Goal: Task Accomplishment & Management: Complete application form

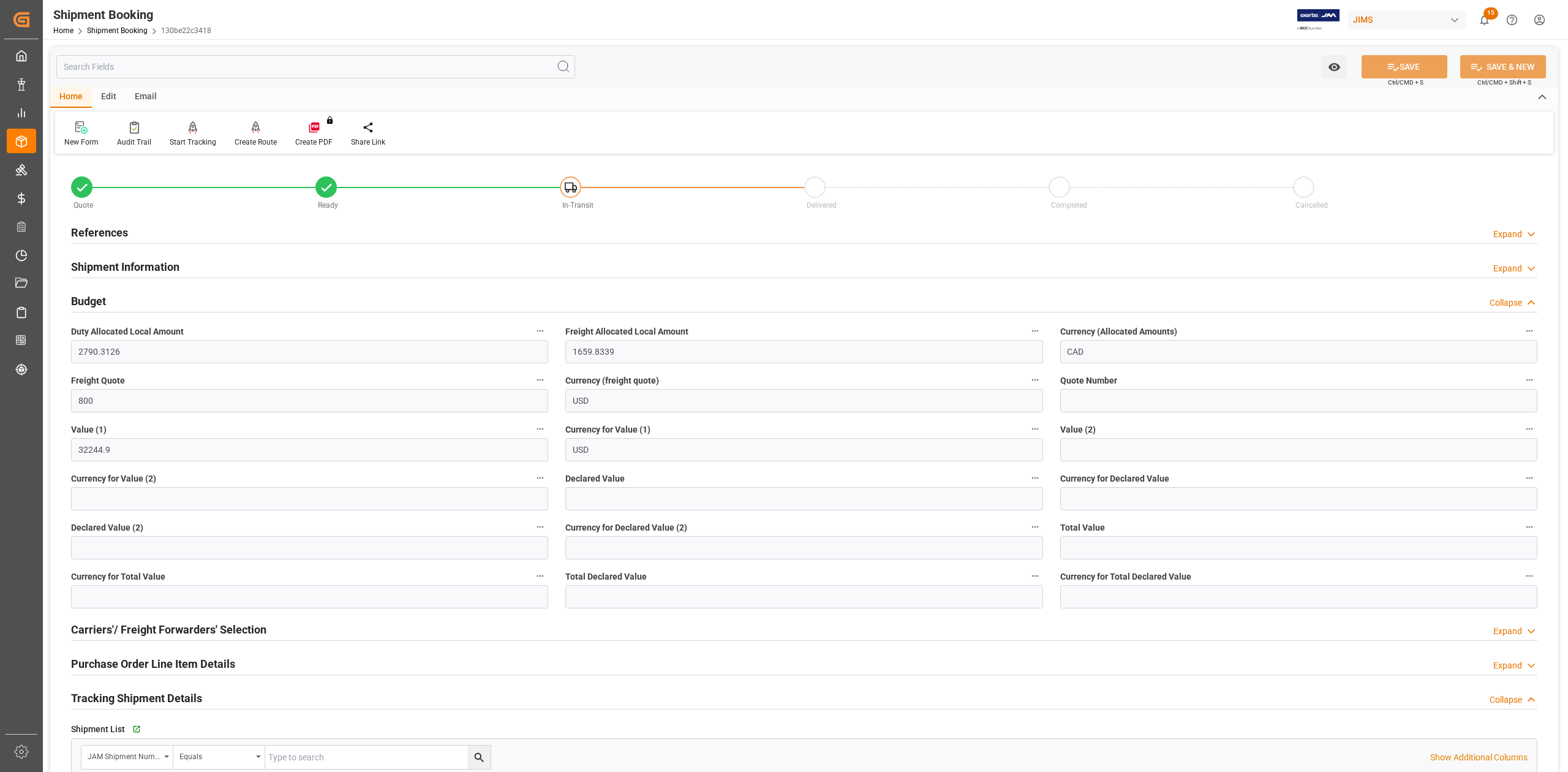
click at [101, 234] on h2 "References" at bounding box center [100, 232] width 57 height 16
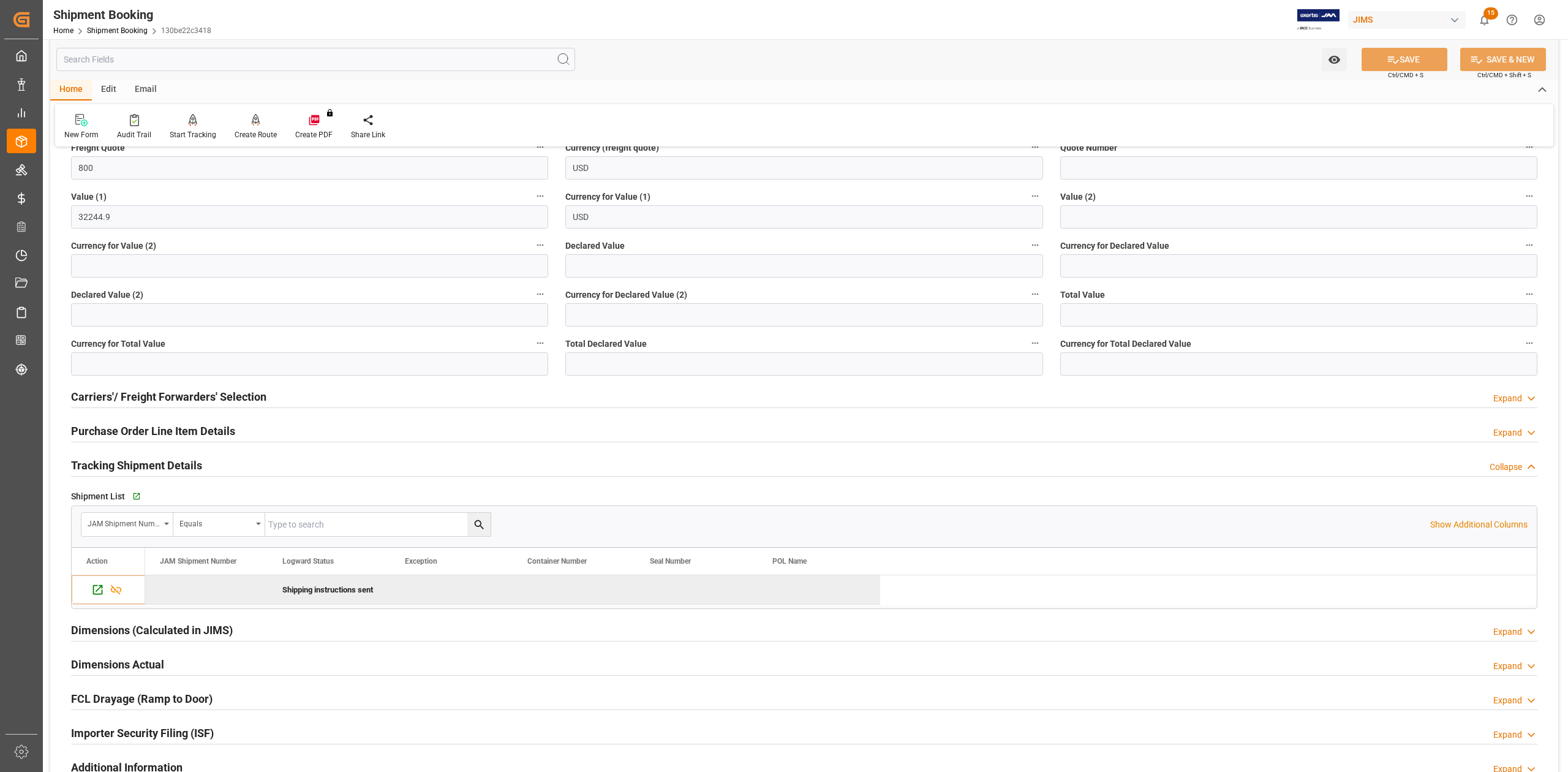
scroll to position [490, 0]
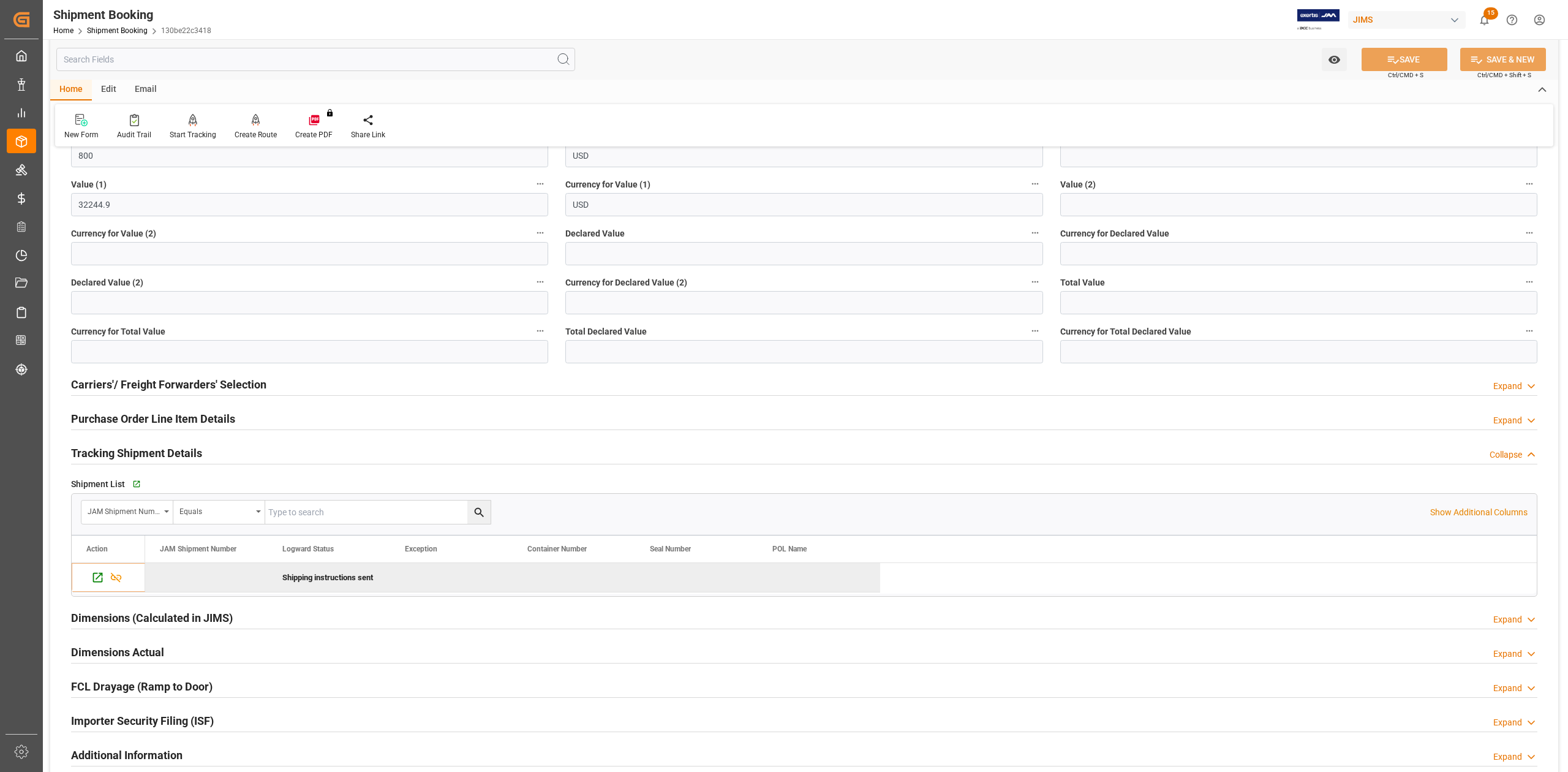
click at [201, 385] on h2 "Carriers'/ Freight Forwarders' Selection" at bounding box center [169, 384] width 196 height 16
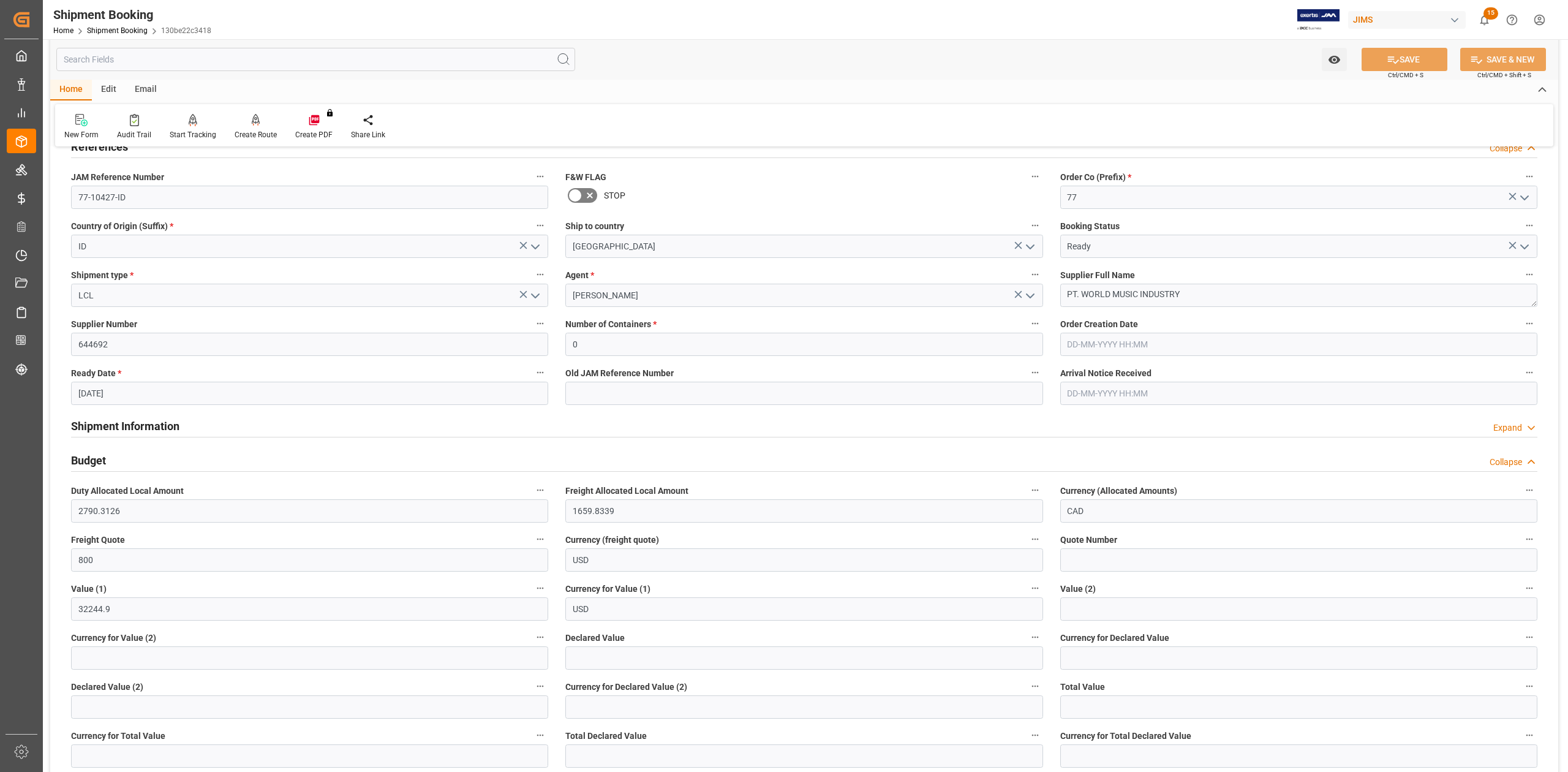
scroll to position [0, 0]
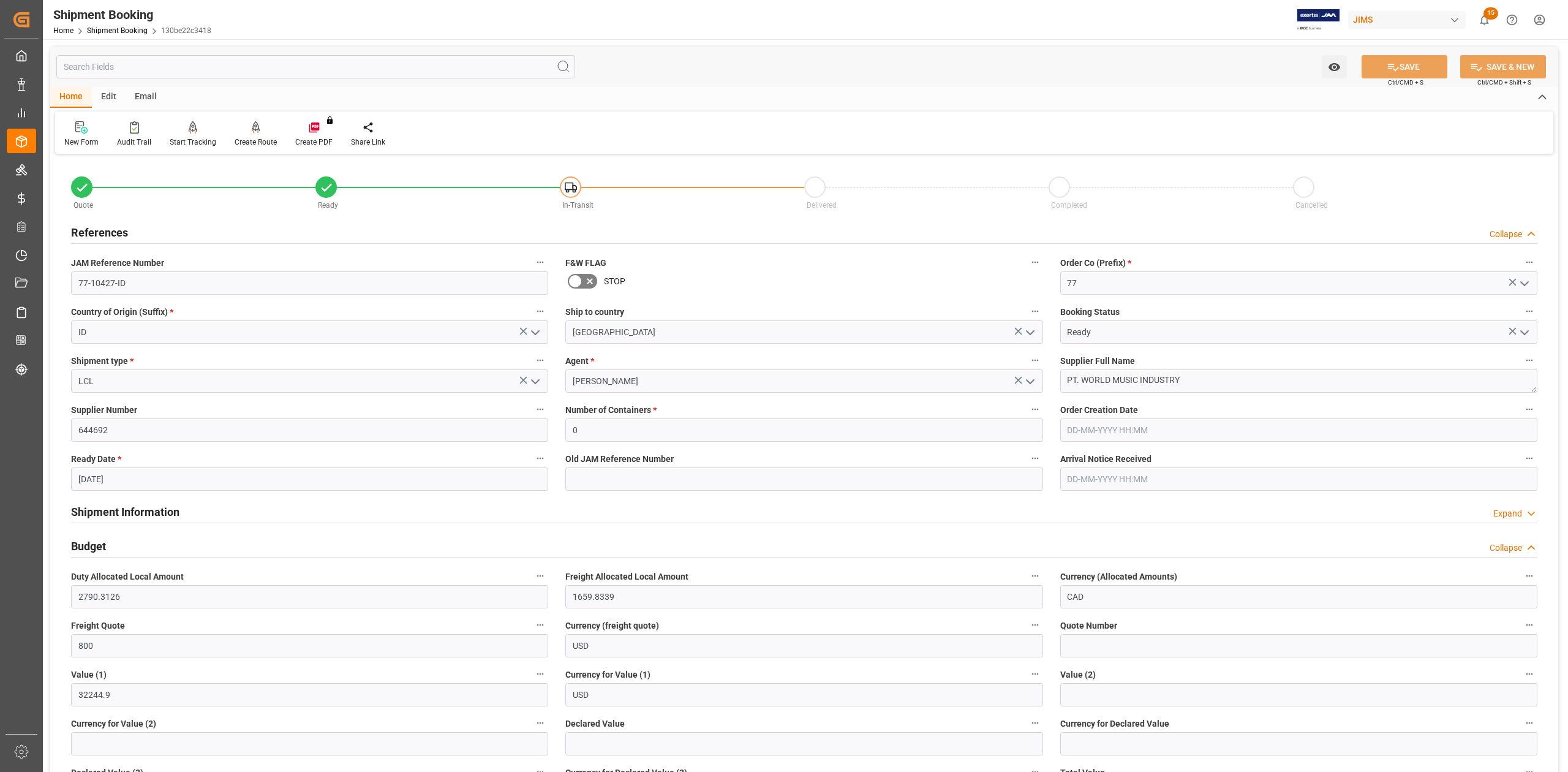
click at [111, 228] on h2 "References" at bounding box center [100, 232] width 57 height 16
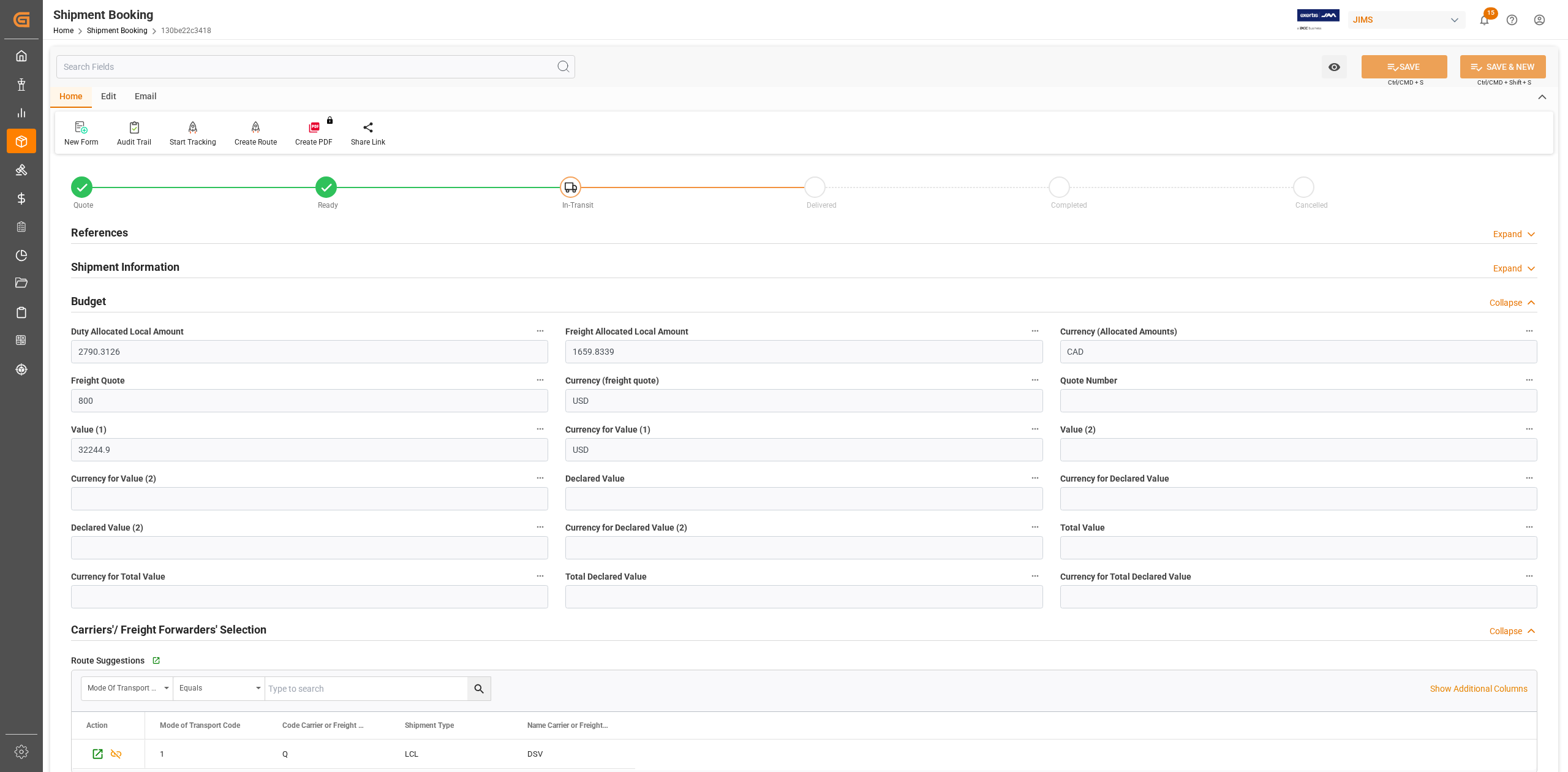
click at [111, 234] on h2 "References" at bounding box center [100, 232] width 57 height 16
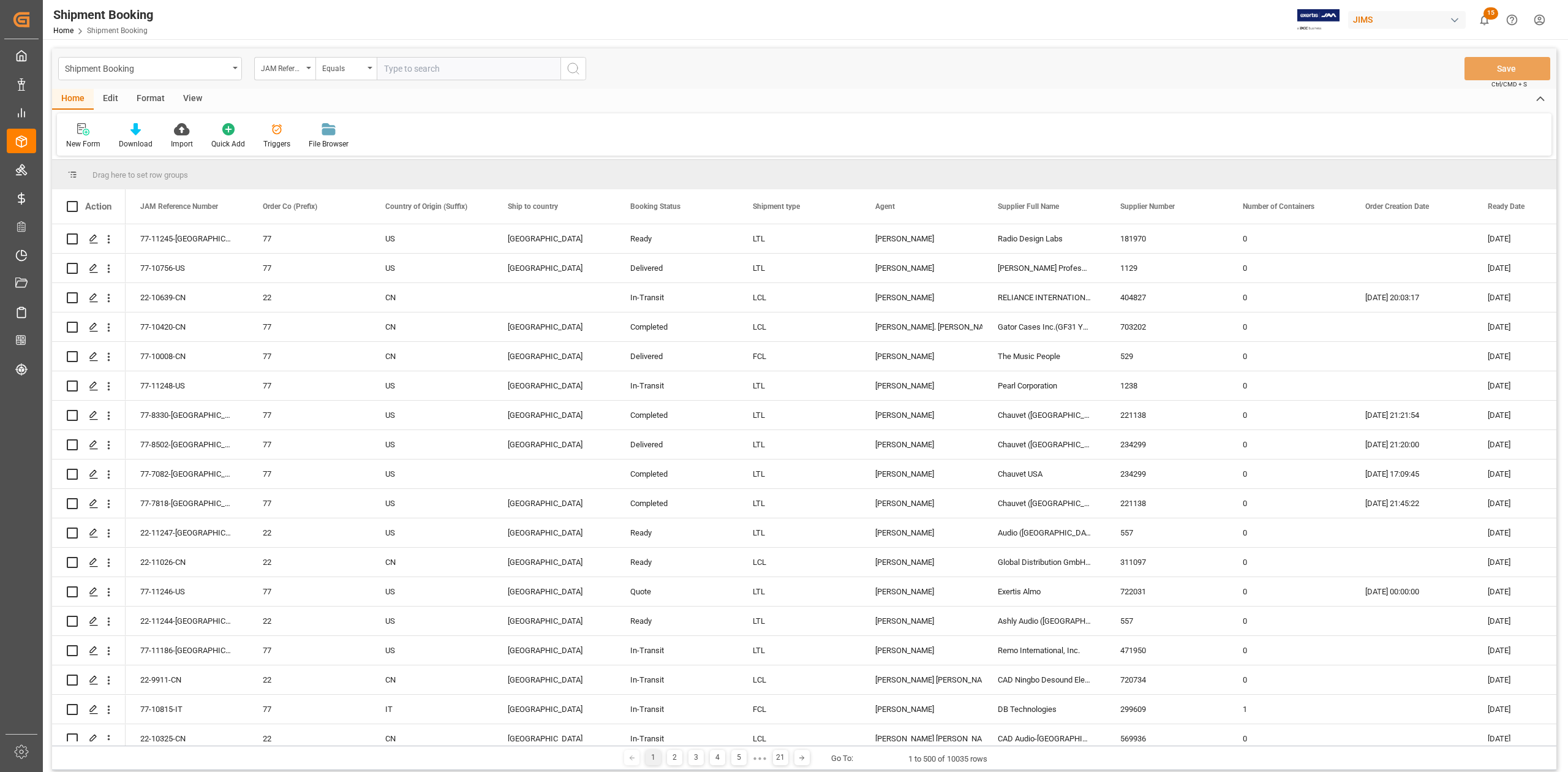
click at [439, 72] on input "text" at bounding box center [468, 68] width 183 height 23
click at [81, 138] on div "New Form" at bounding box center [83, 144] width 35 height 11
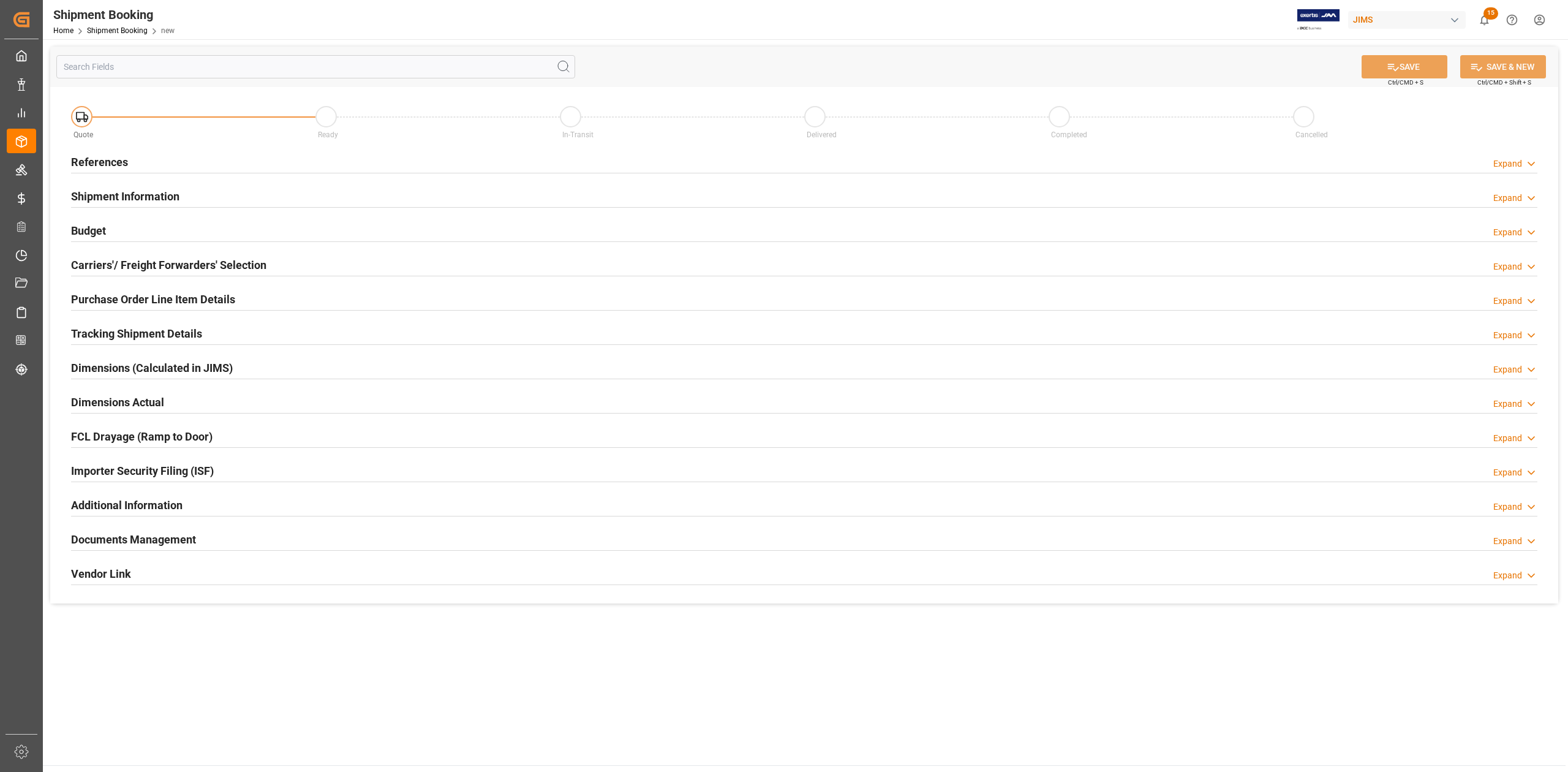
click at [118, 165] on h2 "References" at bounding box center [100, 162] width 57 height 16
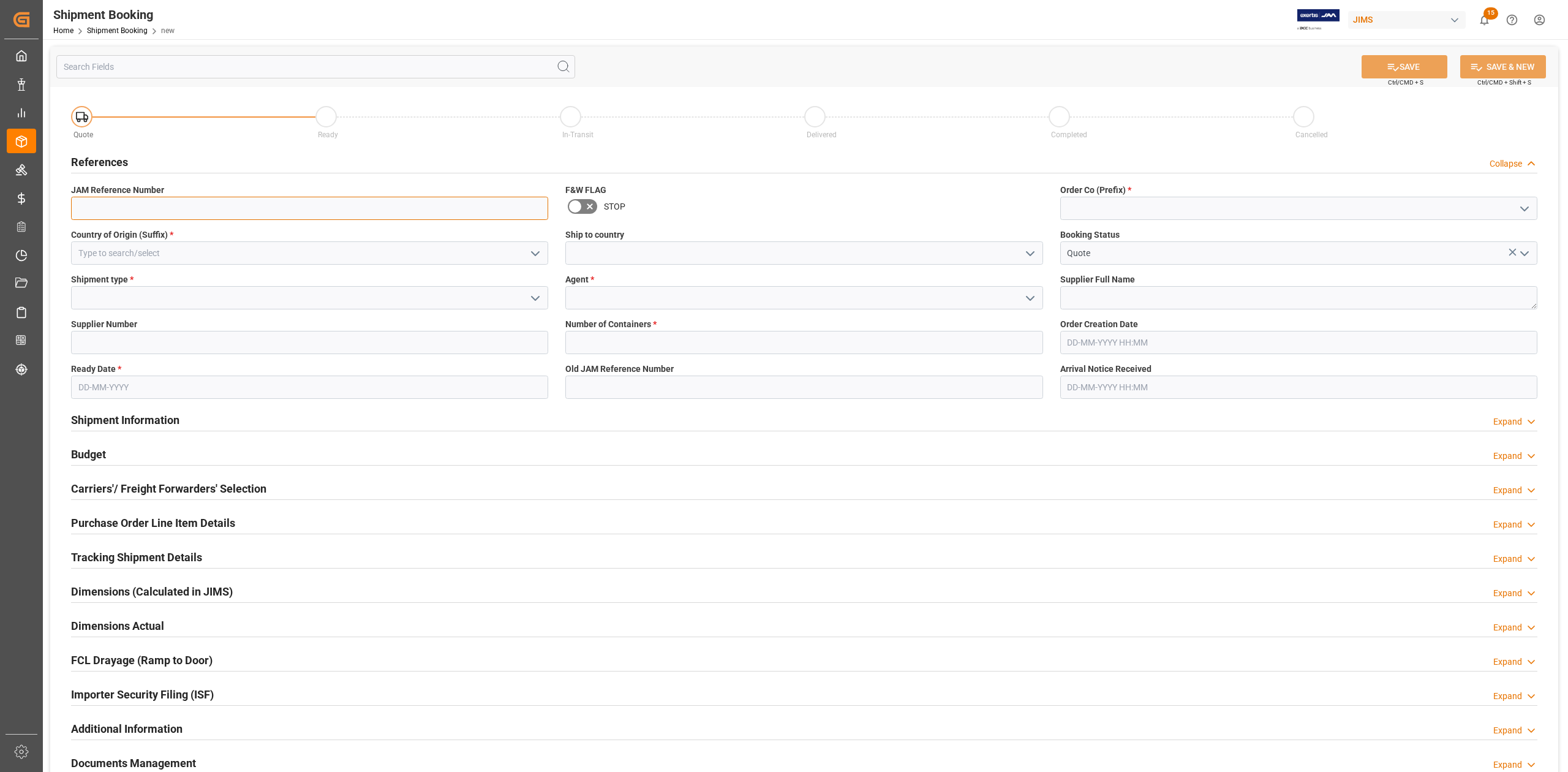
click at [135, 209] on input at bounding box center [309, 208] width 477 height 23
click at [1138, 213] on input at bounding box center [1299, 208] width 477 height 23
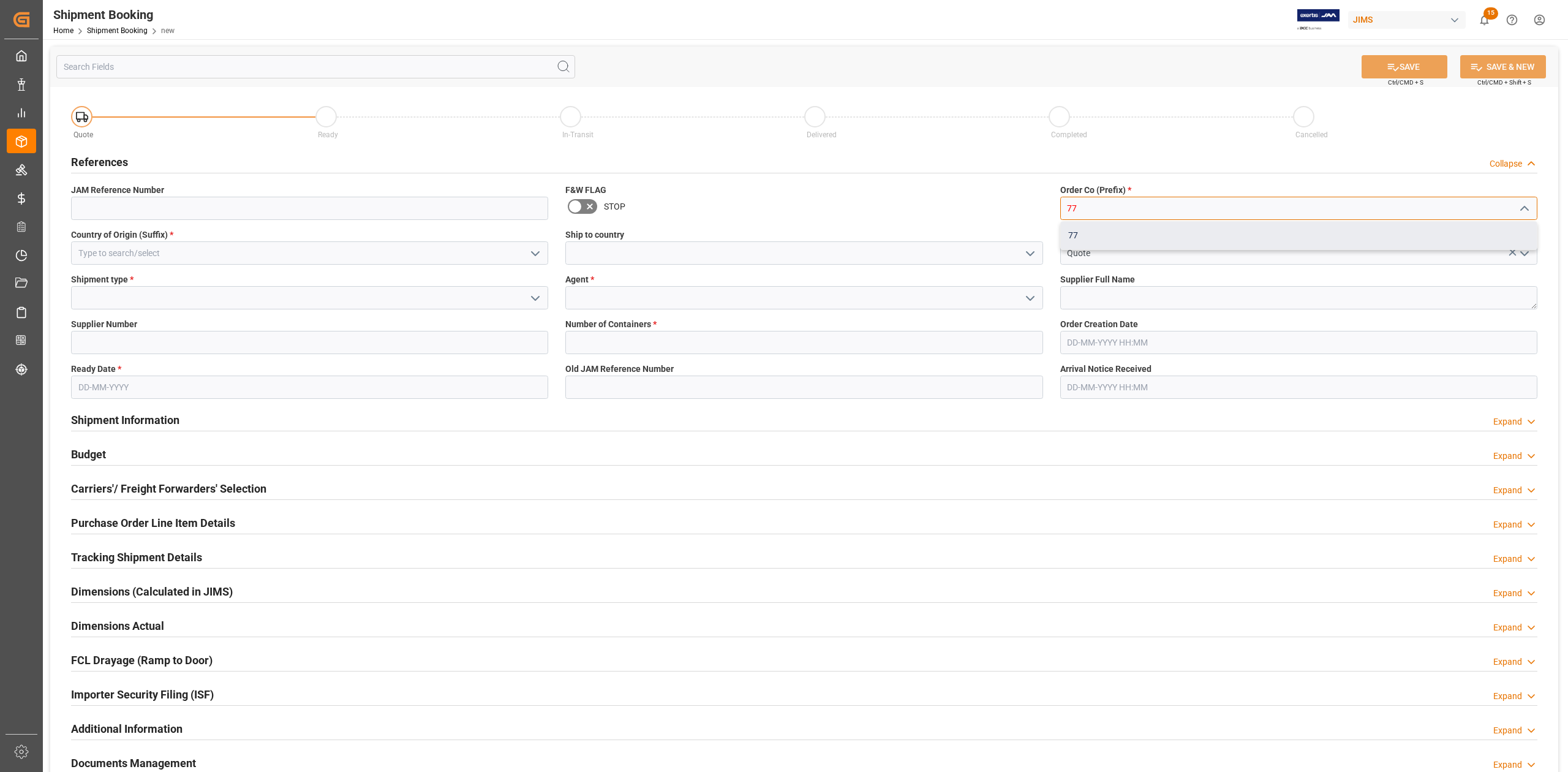
click at [1118, 232] on div "77" at bounding box center [1299, 235] width 476 height 28
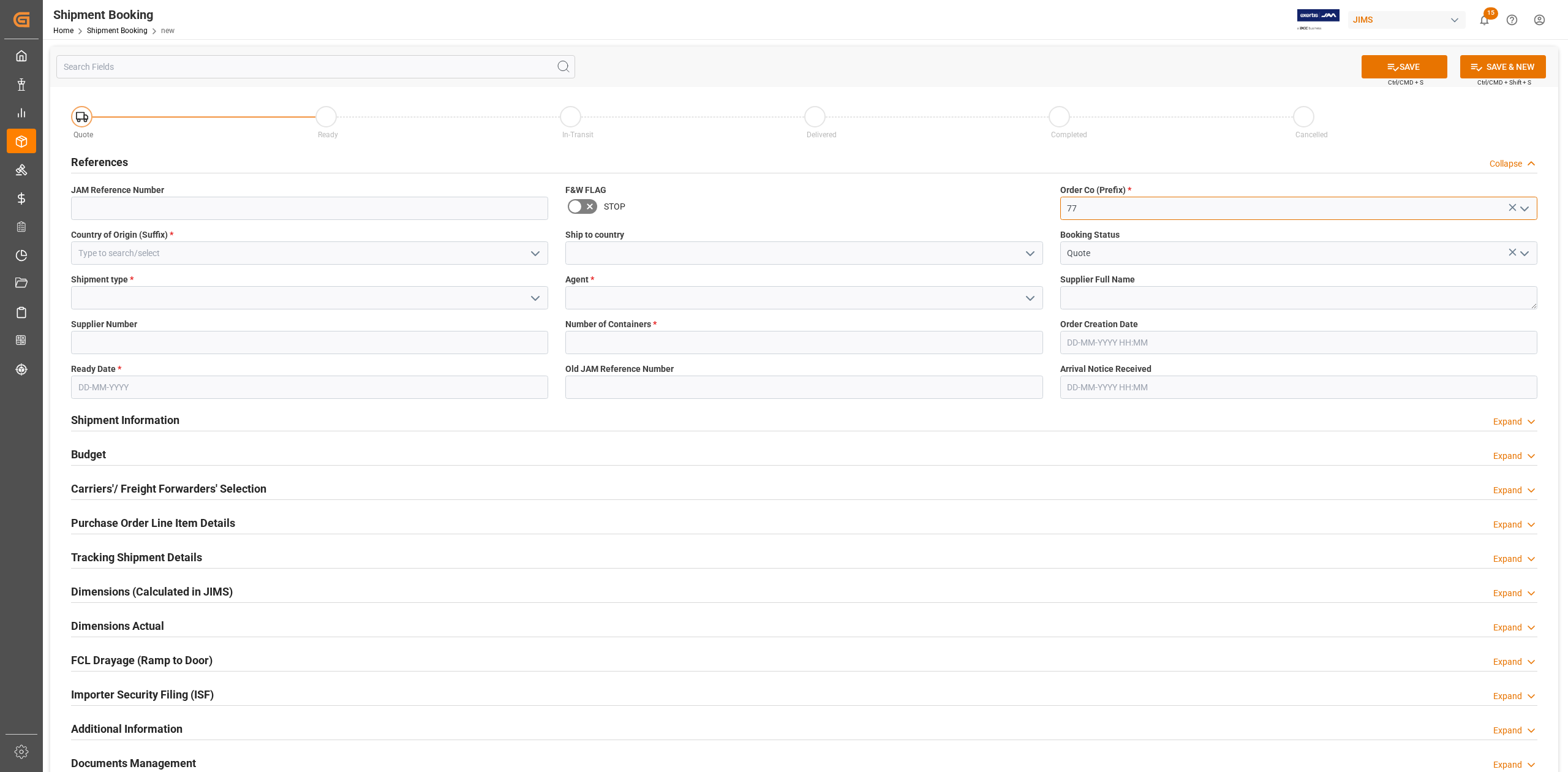
type input "77"
click at [135, 247] on input at bounding box center [309, 253] width 477 height 23
click at [483, 282] on div "CN" at bounding box center [309, 280] width 476 height 28
type input "CN"
click at [635, 256] on input at bounding box center [804, 253] width 477 height 23
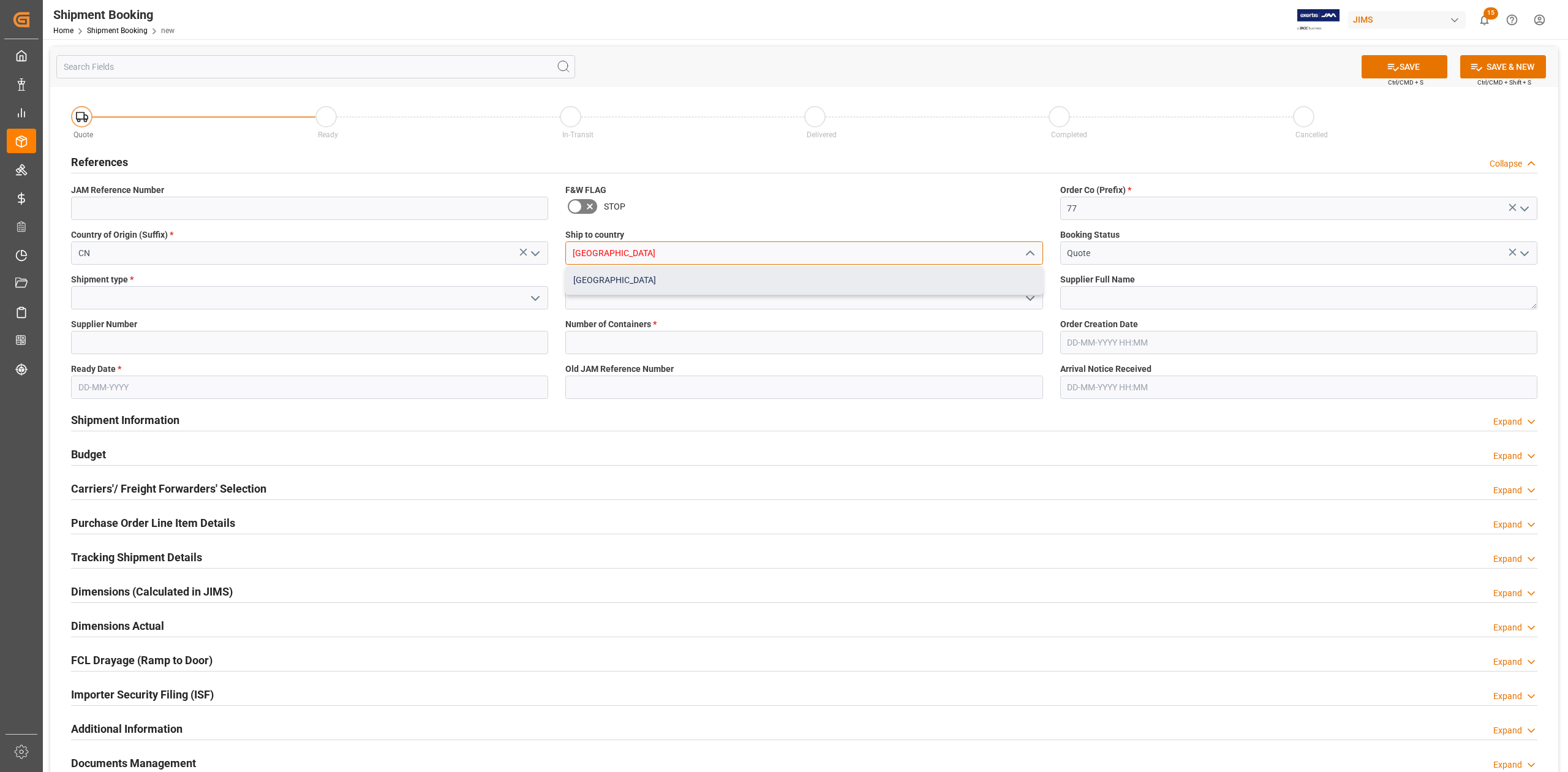
click at [628, 277] on div "Canada" at bounding box center [804, 280] width 476 height 28
type input "Canada"
click at [183, 294] on input at bounding box center [309, 297] width 477 height 23
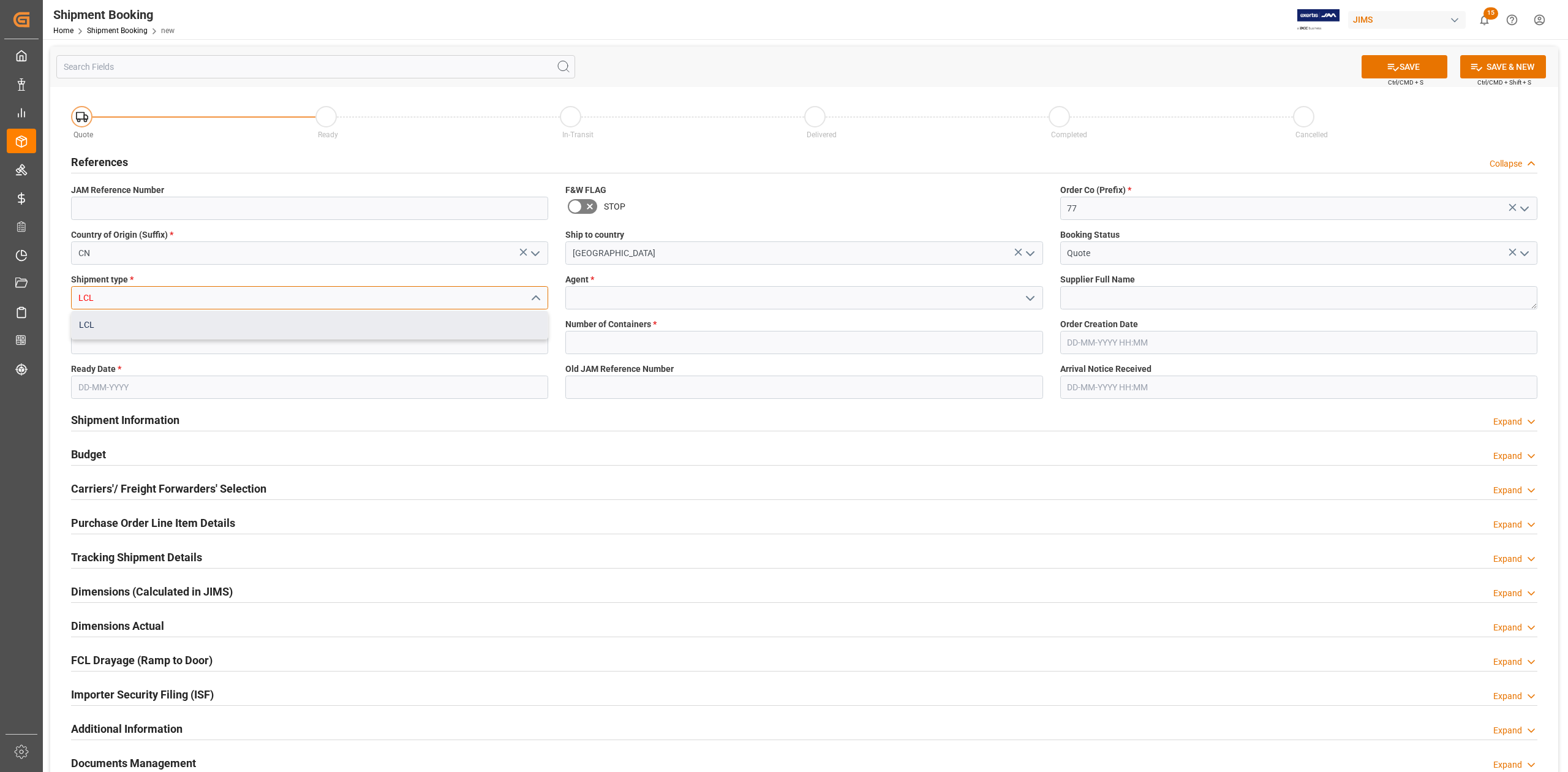
click at [179, 319] on div "LCL" at bounding box center [309, 325] width 476 height 28
type input "LCL"
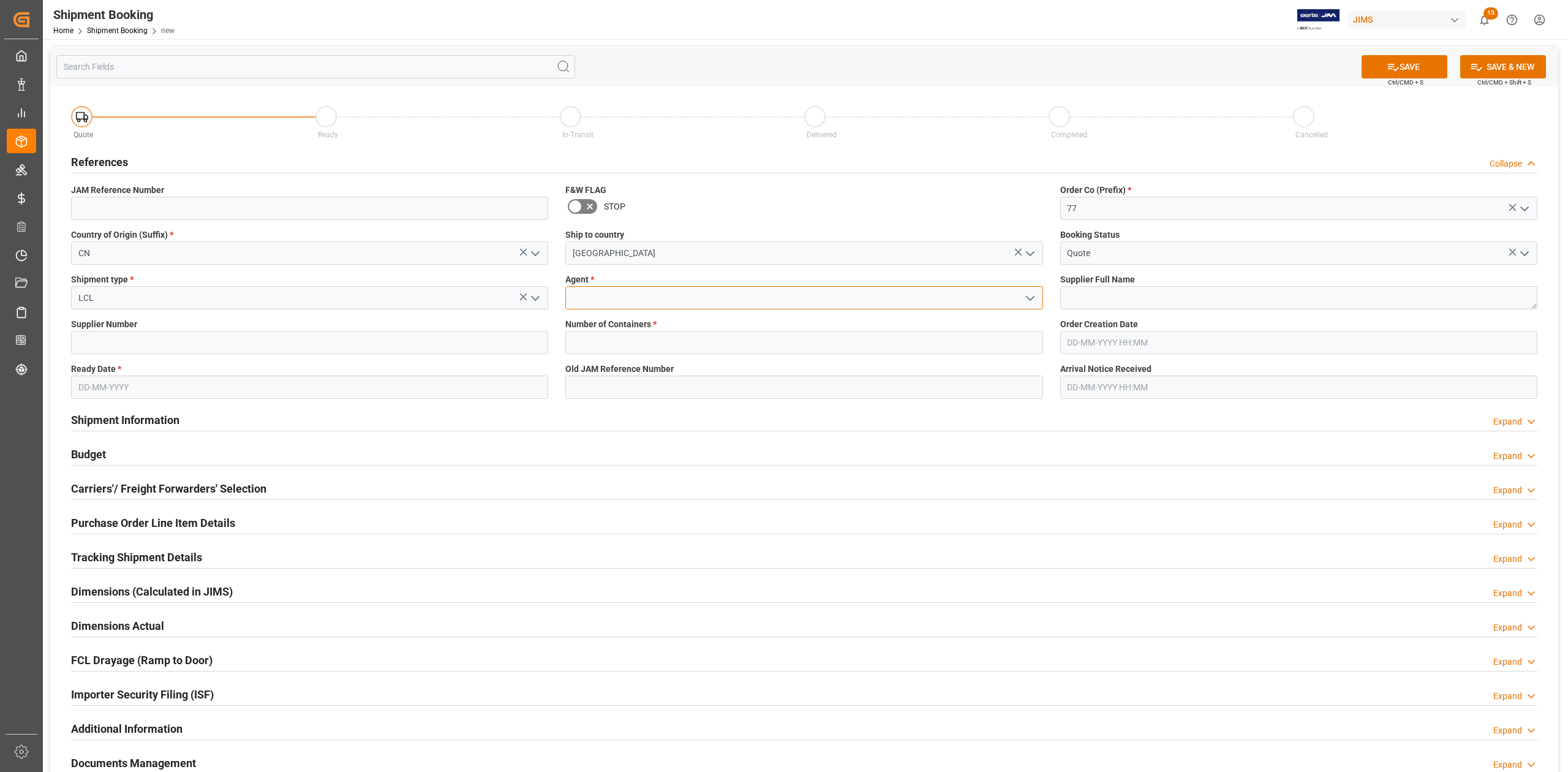
click at [616, 295] on input at bounding box center [804, 297] width 477 height 23
click at [625, 324] on div "[PERSON_NAME]" at bounding box center [804, 325] width 476 height 28
type input "[PERSON_NAME]"
click at [1084, 295] on textarea at bounding box center [1299, 297] width 477 height 23
click at [302, 341] on input at bounding box center [309, 342] width 477 height 23
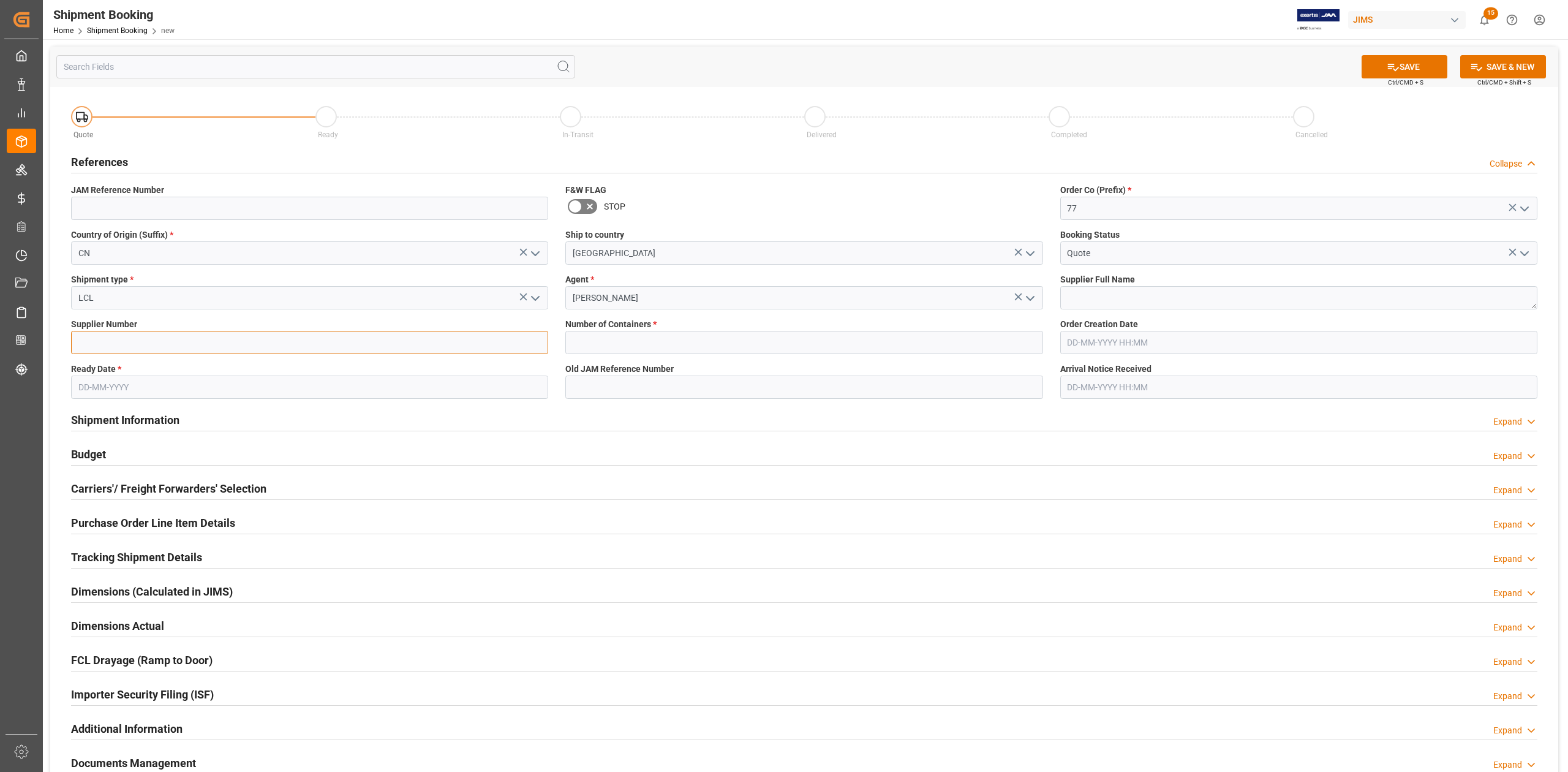
paste input "867307"
click at [142, 346] on input "867307" at bounding box center [309, 342] width 477 height 23
paste input "577989"
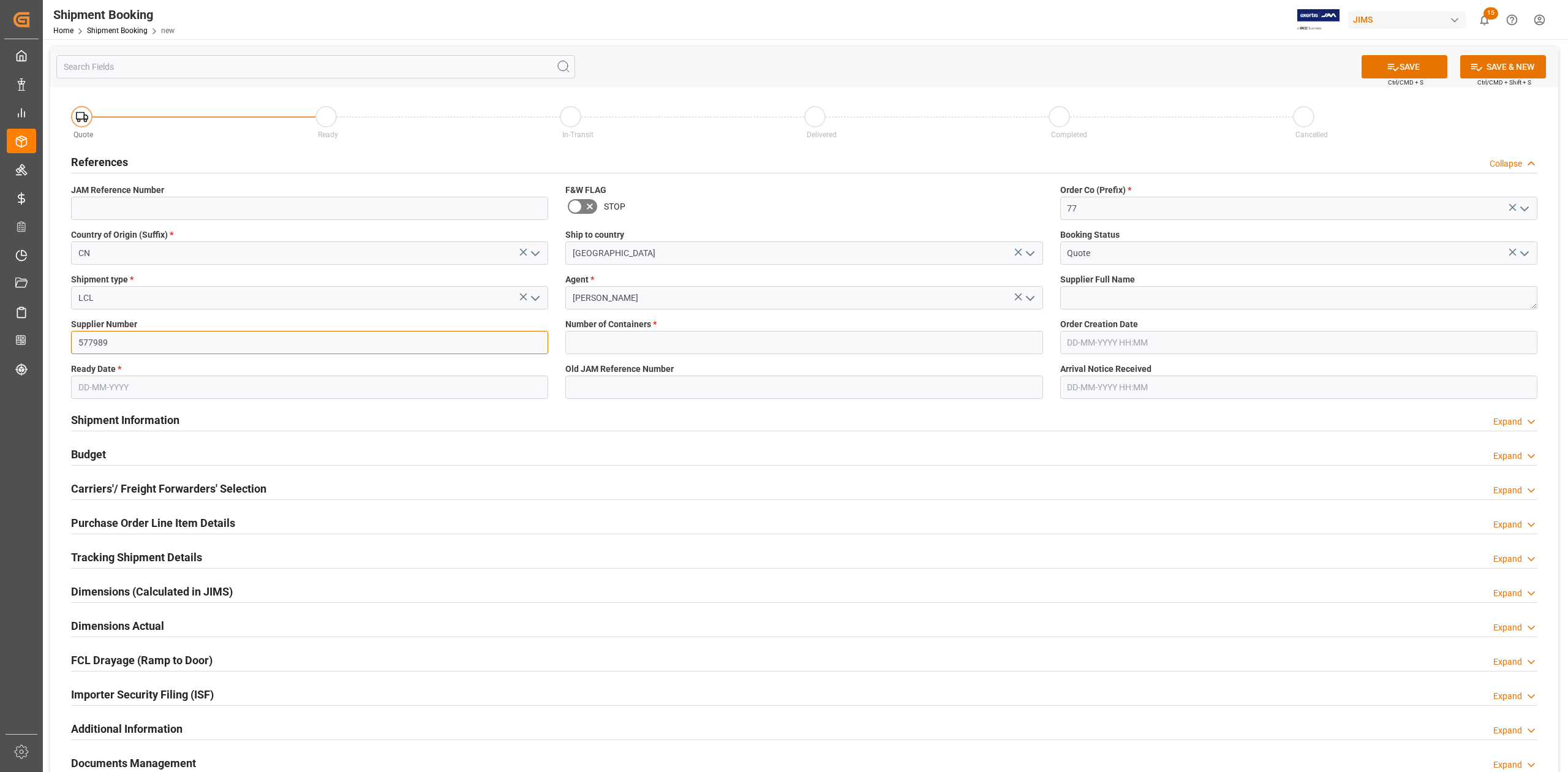
type input "577989"
click at [1118, 301] on textarea at bounding box center [1299, 297] width 477 height 23
paste textarea "Arturia (Dongguan)"
type textarea "Arturia (Dongguan)"
click at [620, 341] on input "text" at bounding box center [804, 342] width 477 height 23
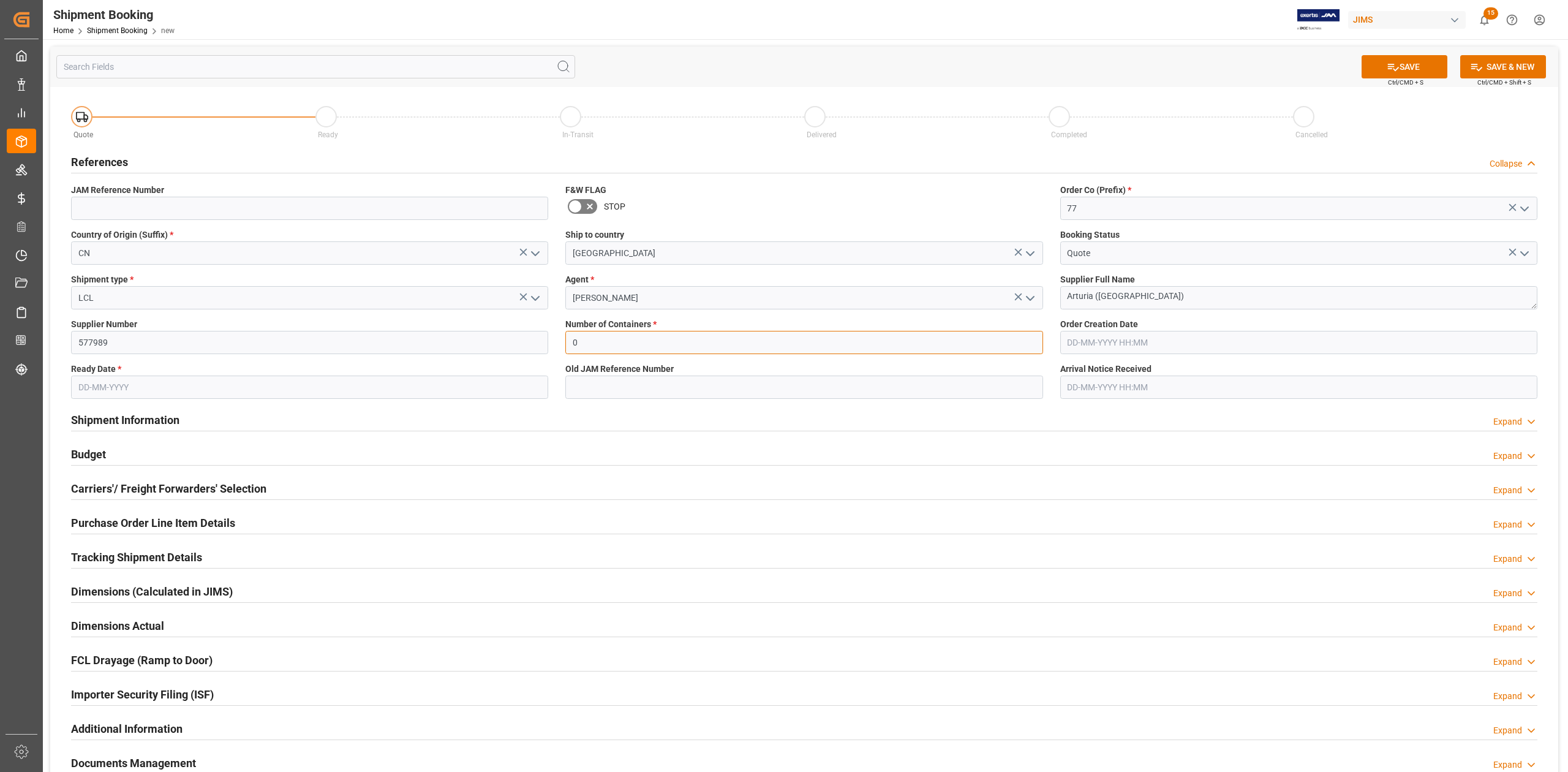
type input "0"
click at [292, 393] on input "text" at bounding box center [309, 387] width 477 height 23
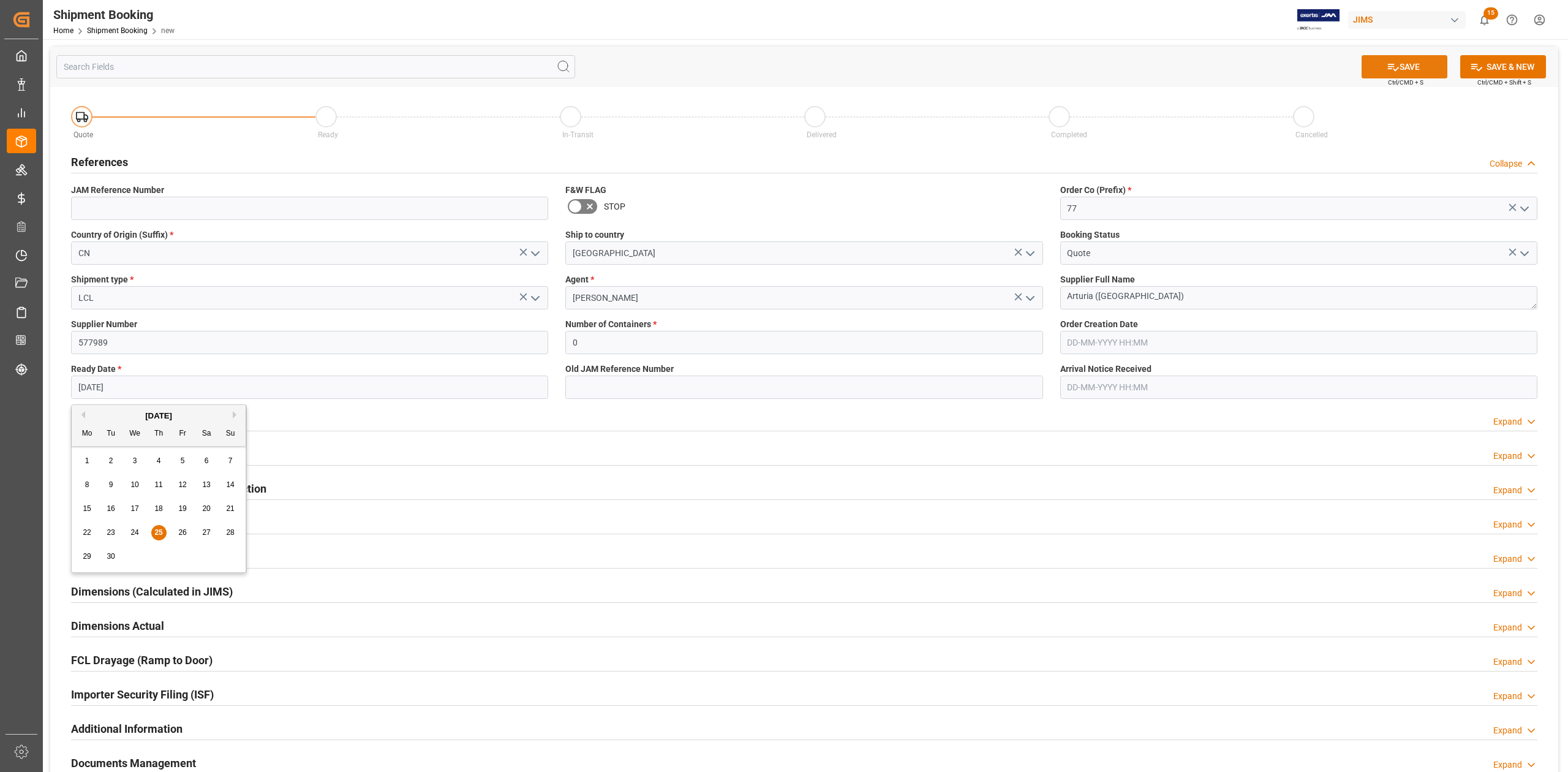
type input "25-09-2025"
click at [1387, 62] on icon at bounding box center [1393, 67] width 13 height 13
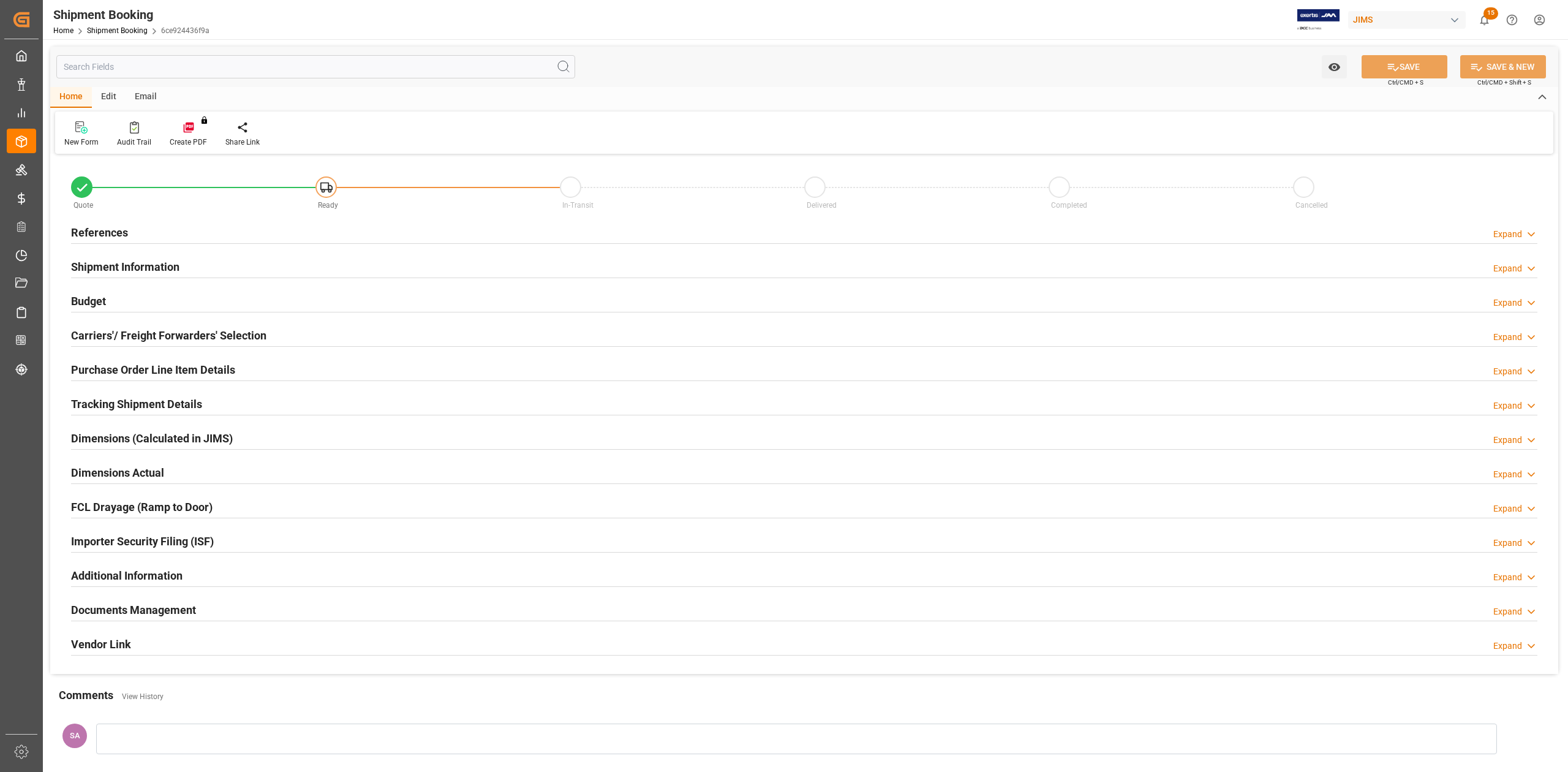
type input "0"
type input "[DATE]"
drag, startPoint x: 123, startPoint y: 231, endPoint x: 147, endPoint y: 248, distance: 29.4
click at [123, 231] on h2 "References" at bounding box center [100, 232] width 57 height 16
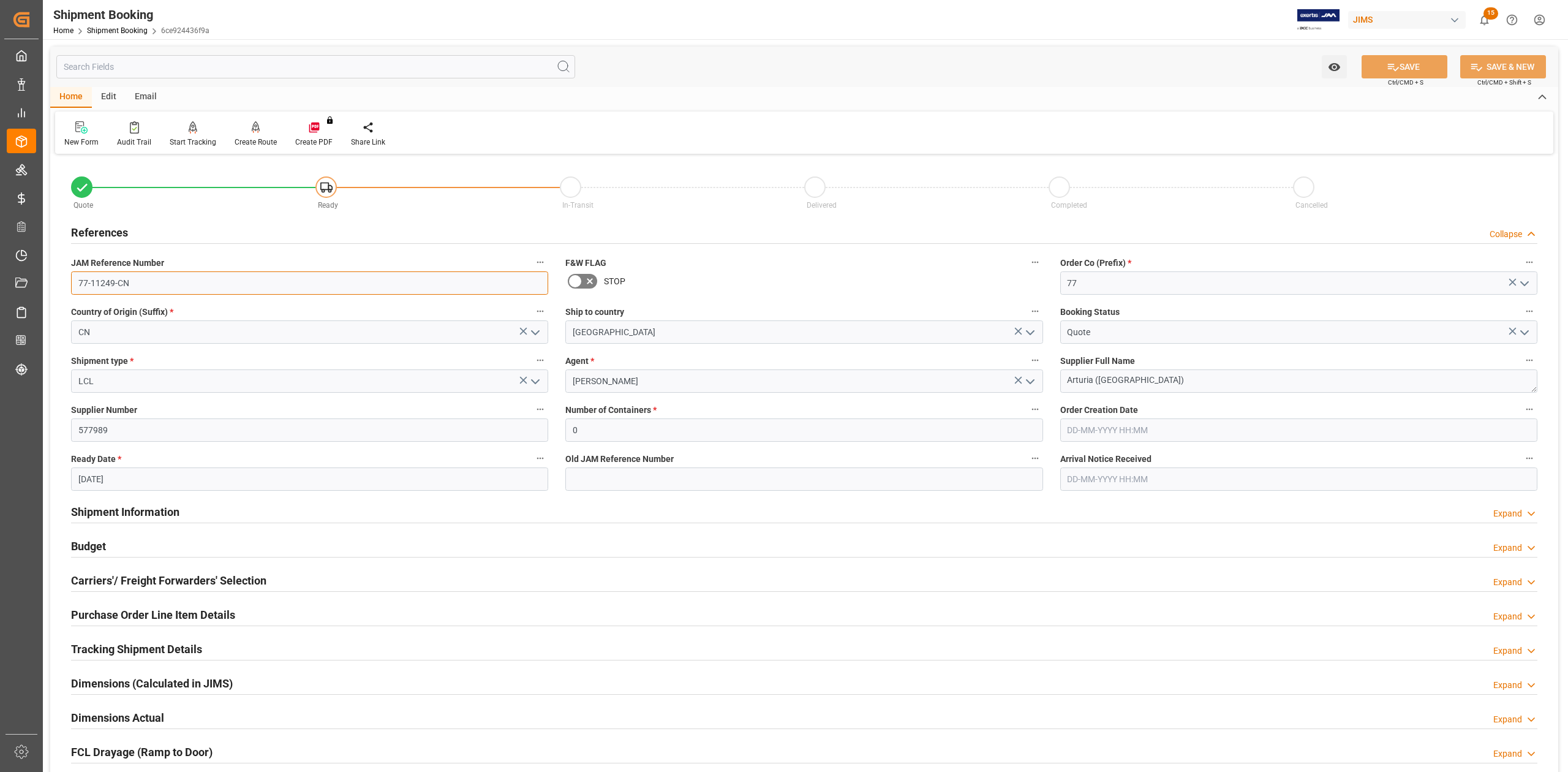
click at [155, 273] on input "77-11249-CN" at bounding box center [309, 283] width 477 height 23
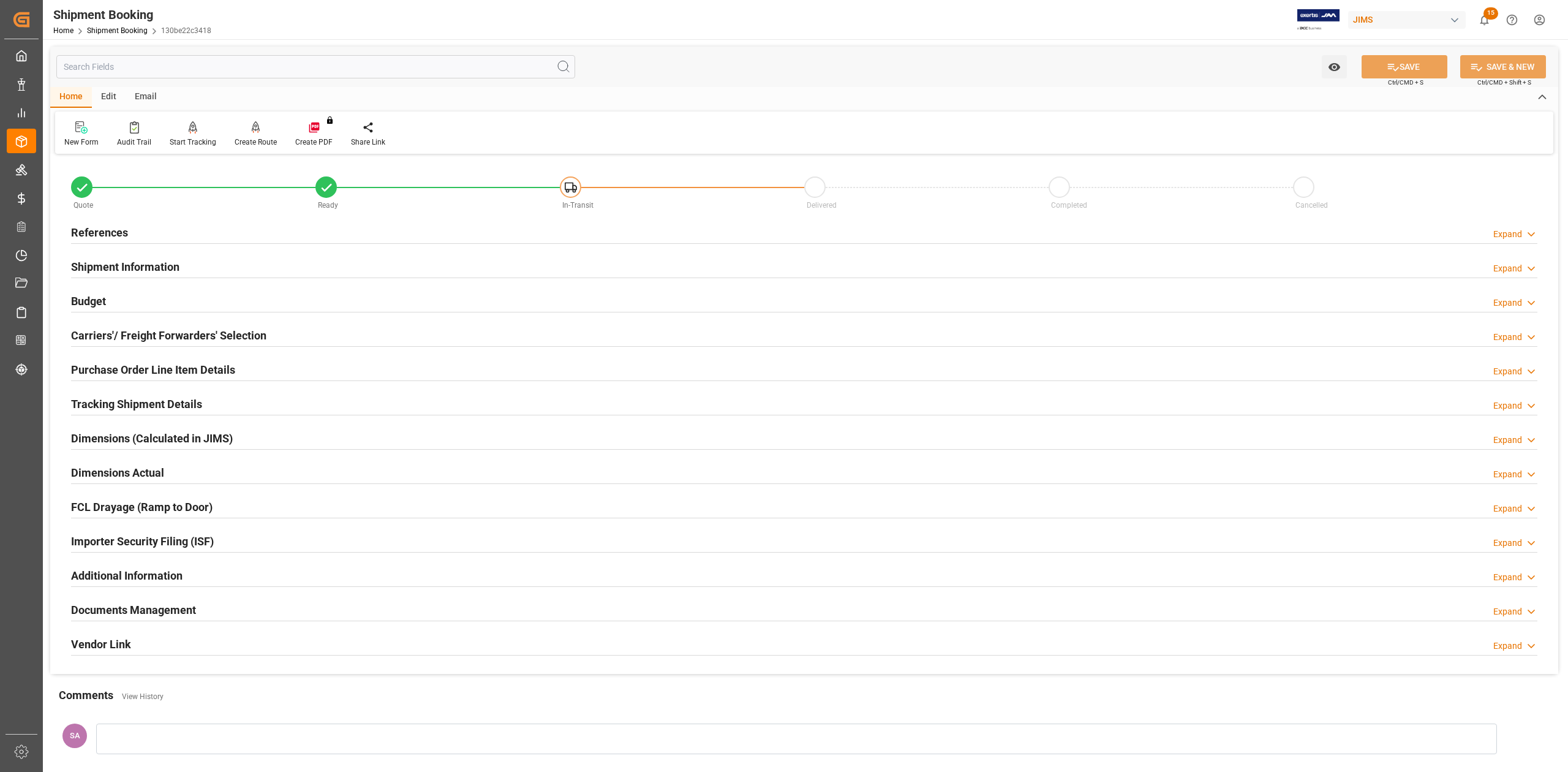
click at [124, 395] on div "Tracking Shipment Details" at bounding box center [137, 403] width 131 height 23
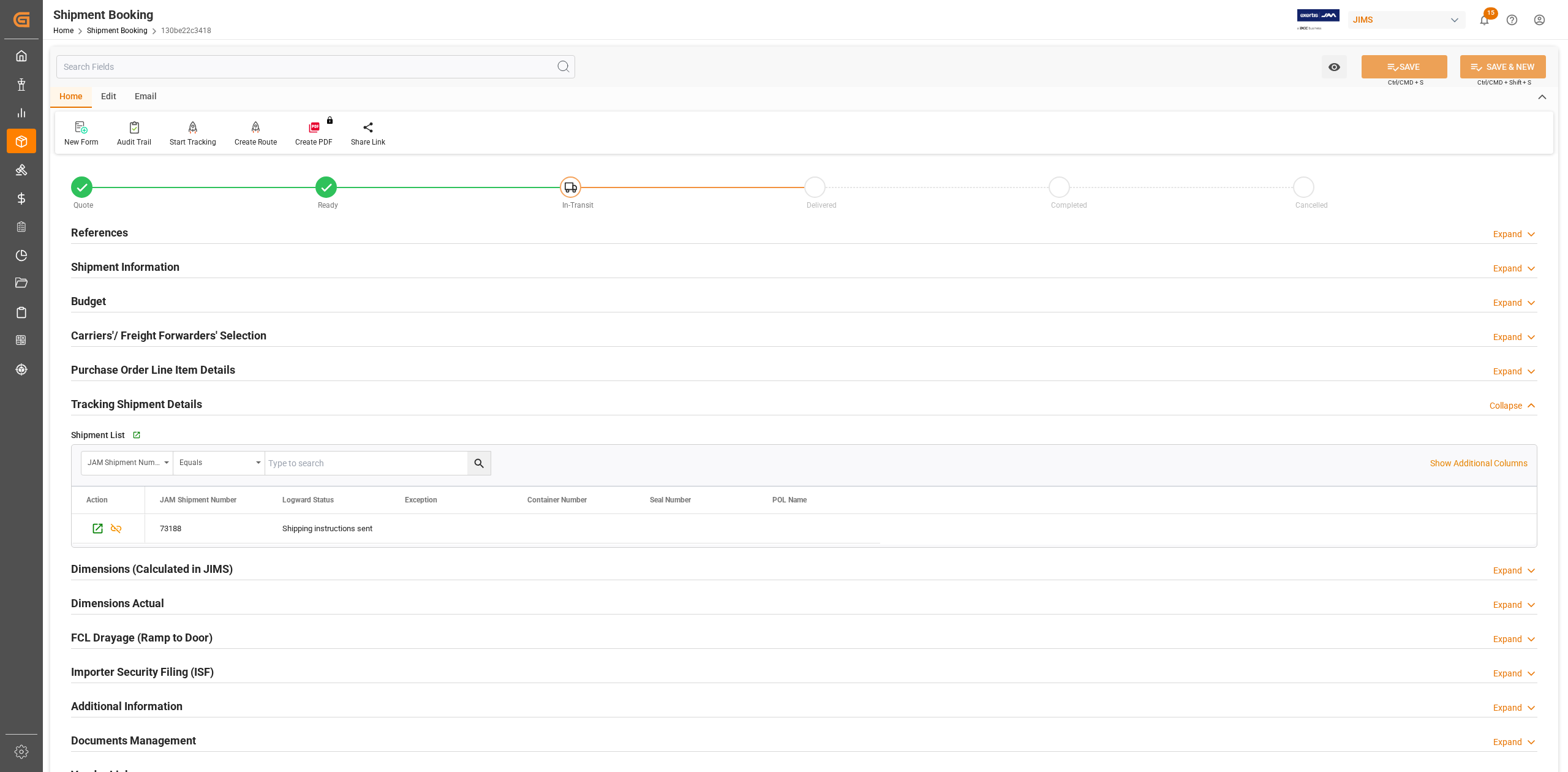
click at [124, 398] on h2 "Tracking Shipment Details" at bounding box center [137, 404] width 131 height 16
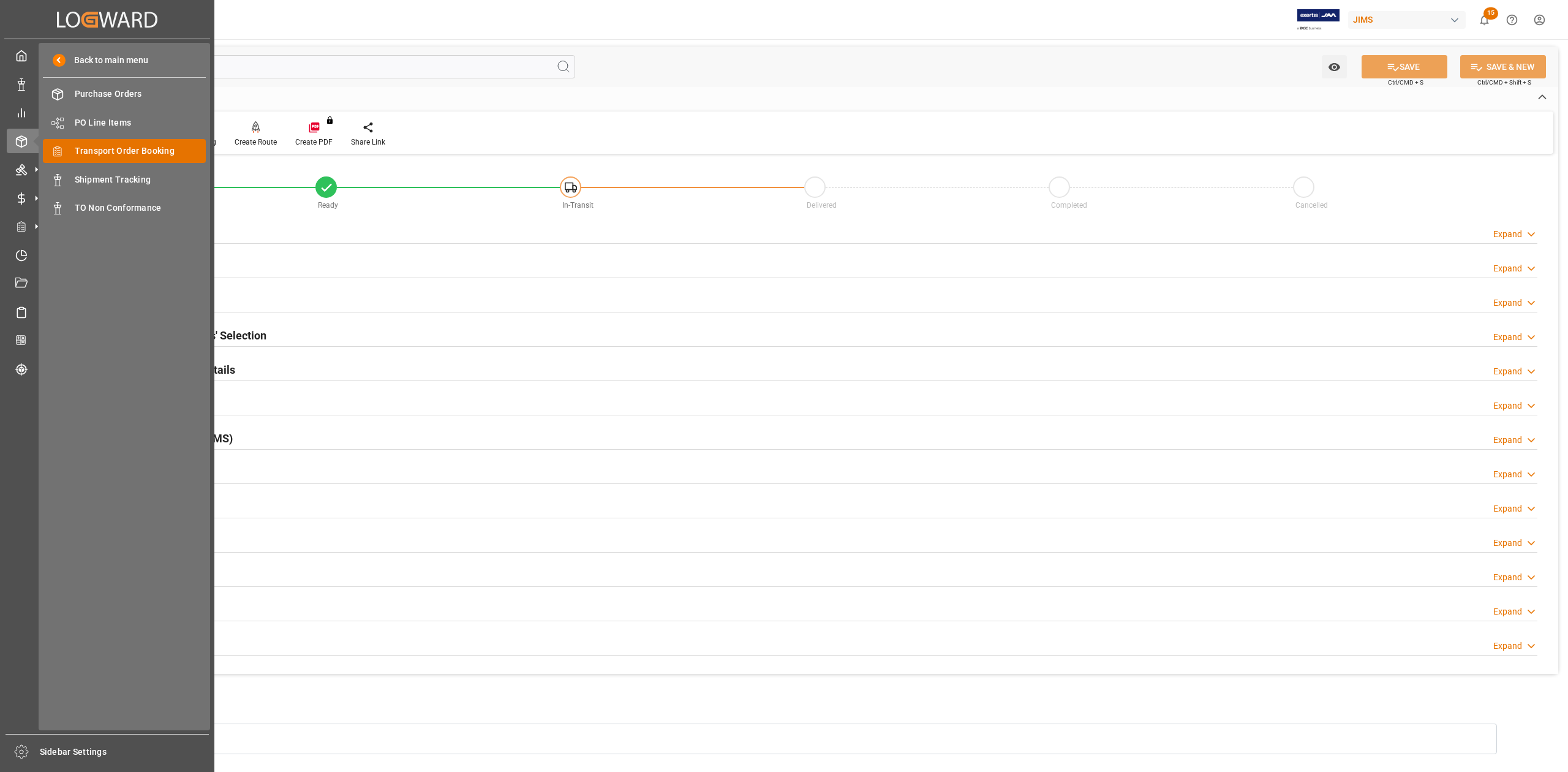
click at [89, 148] on span "Transport Order Booking" at bounding box center [140, 150] width 131 height 13
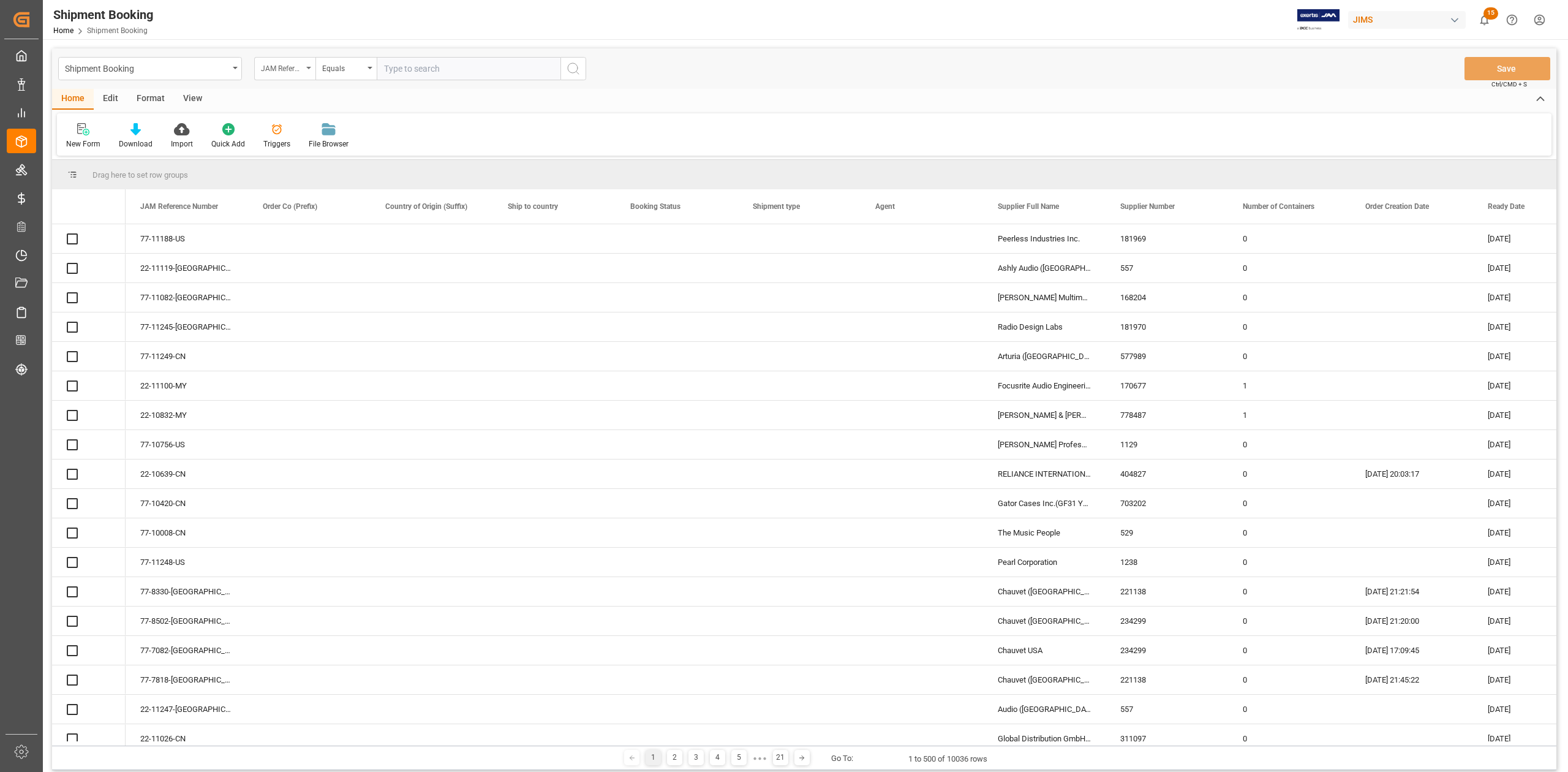
click at [307, 68] on icon "open menu" at bounding box center [308, 68] width 5 height 3
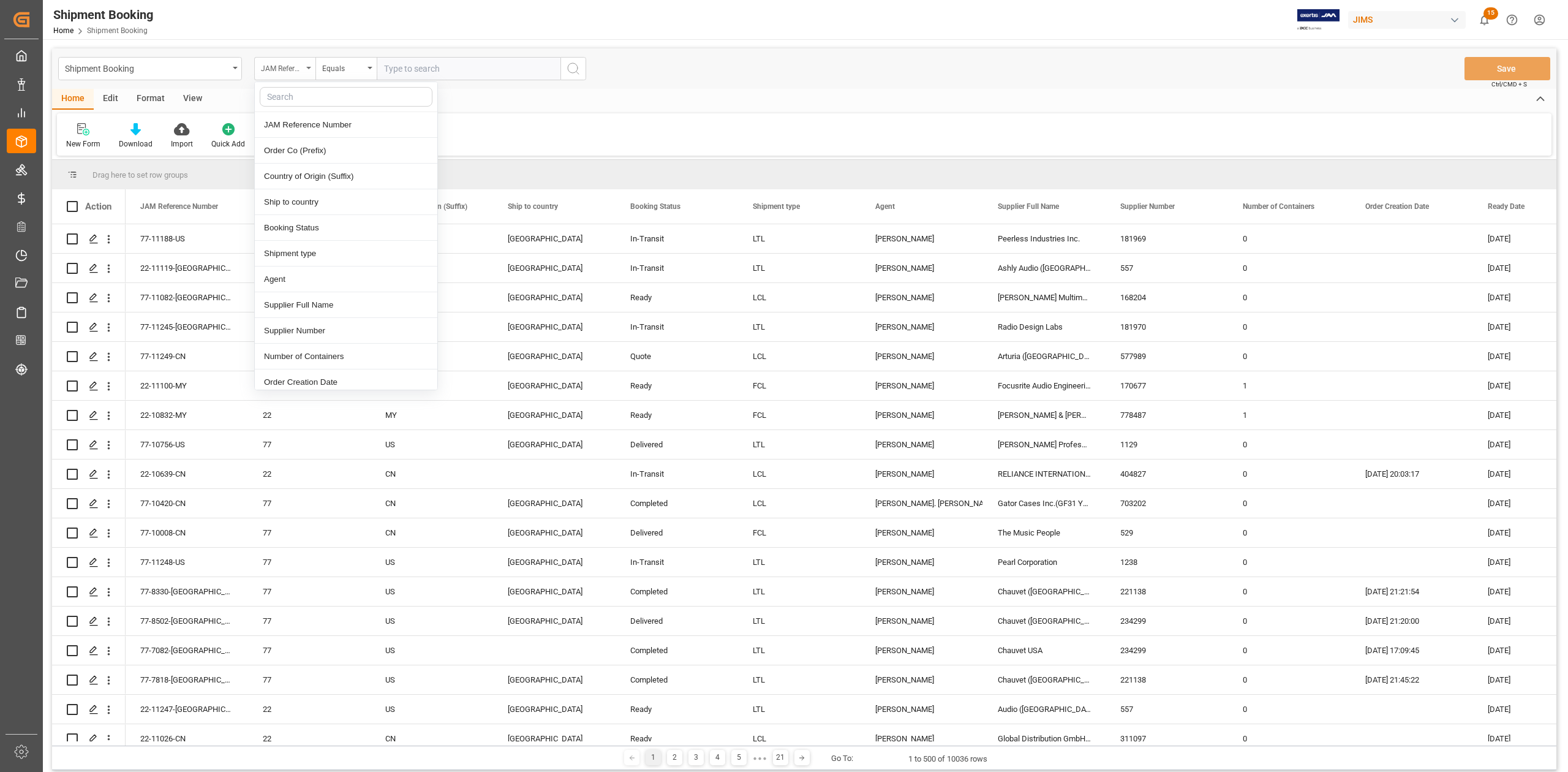
click at [307, 68] on icon "close menu" at bounding box center [308, 68] width 5 height 3
click at [307, 71] on div "JAM Reference Number" at bounding box center [284, 68] width 61 height 23
click at [294, 101] on input "text" at bounding box center [346, 96] width 173 height 20
type input "t"
click at [309, 70] on div "JAM Reference Number" at bounding box center [284, 68] width 61 height 23
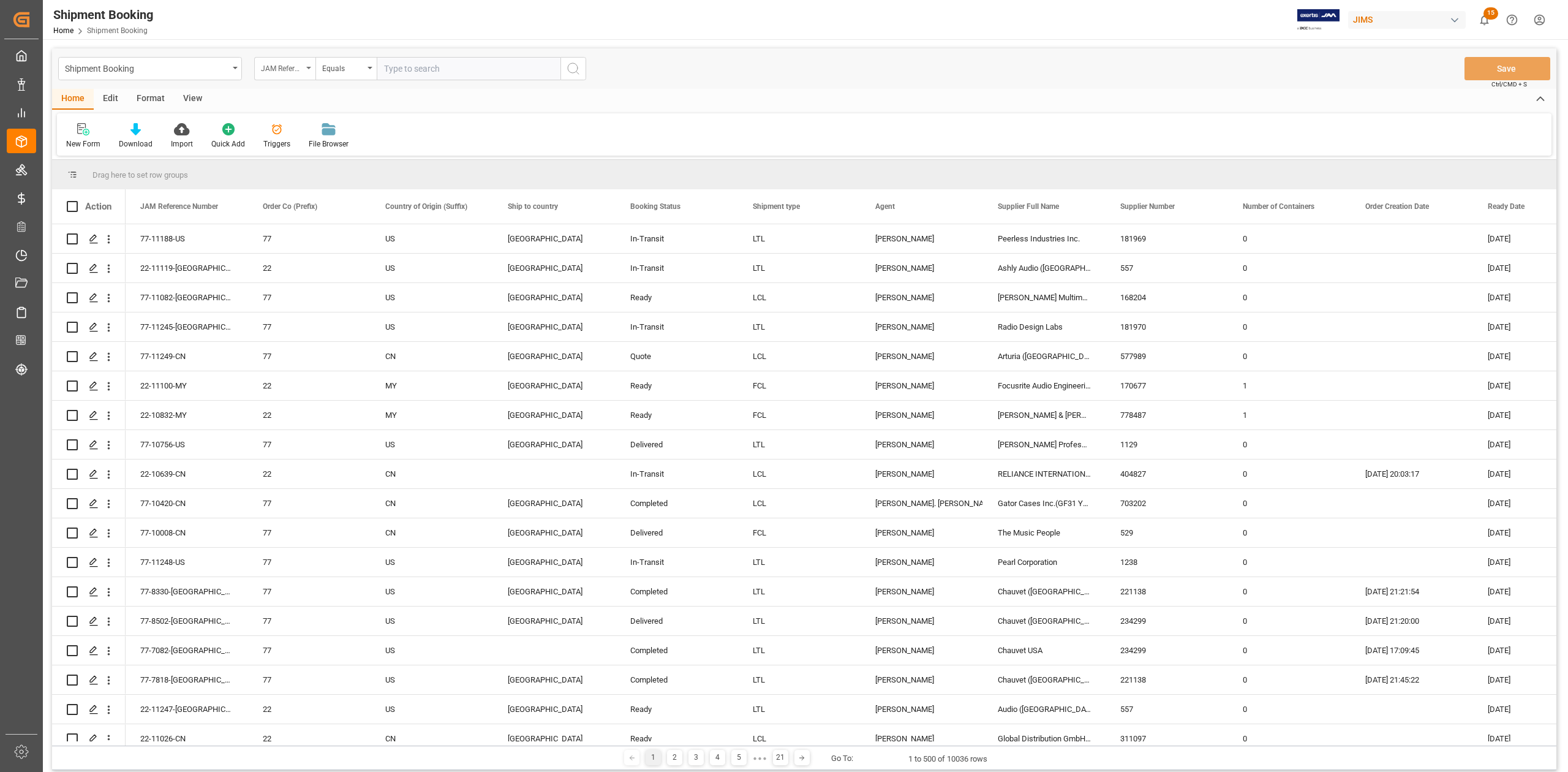
click at [309, 70] on div "JAM Reference Number" at bounding box center [284, 68] width 61 height 23
click at [298, 100] on input "text" at bounding box center [346, 96] width 173 height 20
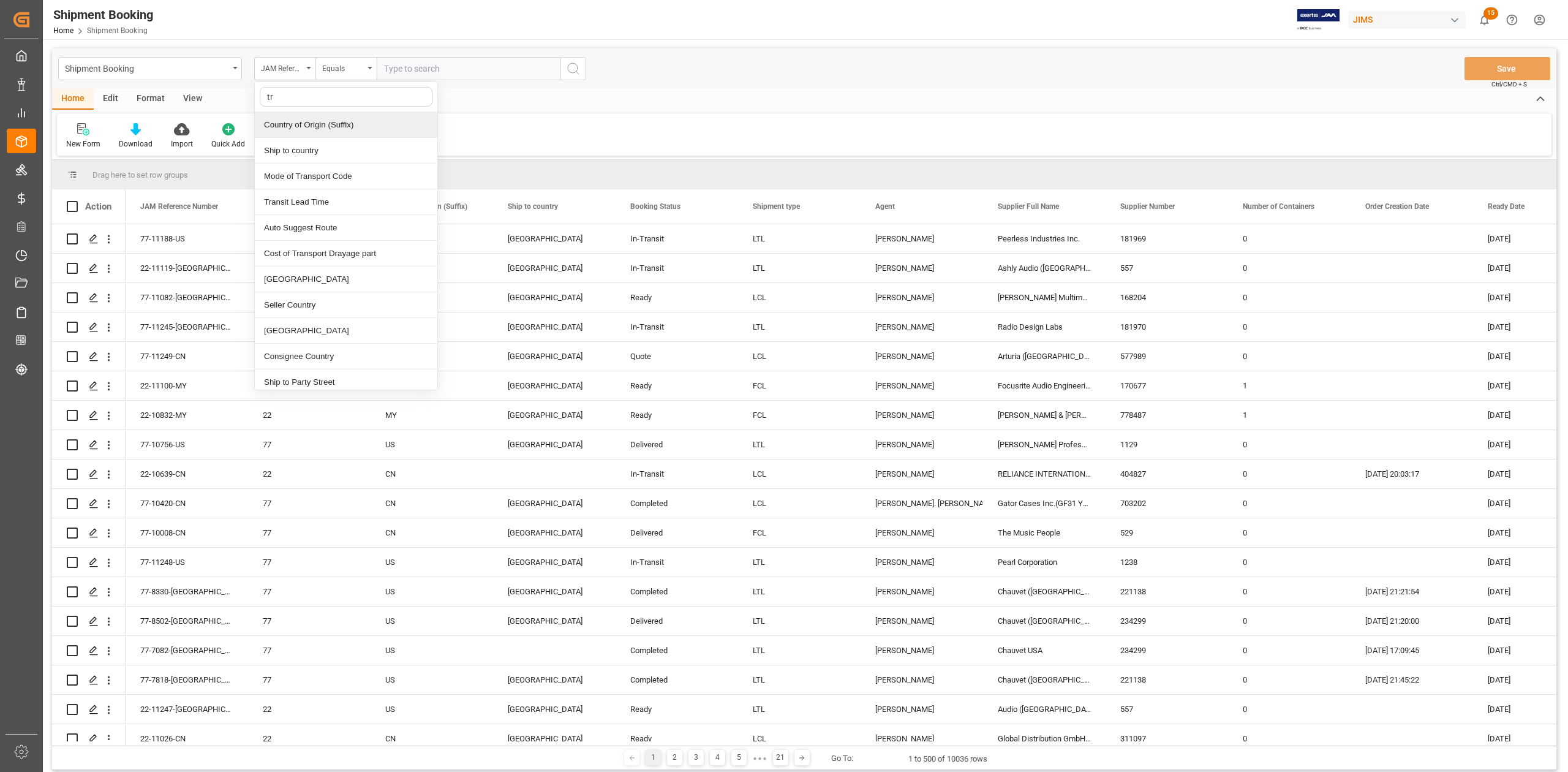
type input "t"
type input "boo"
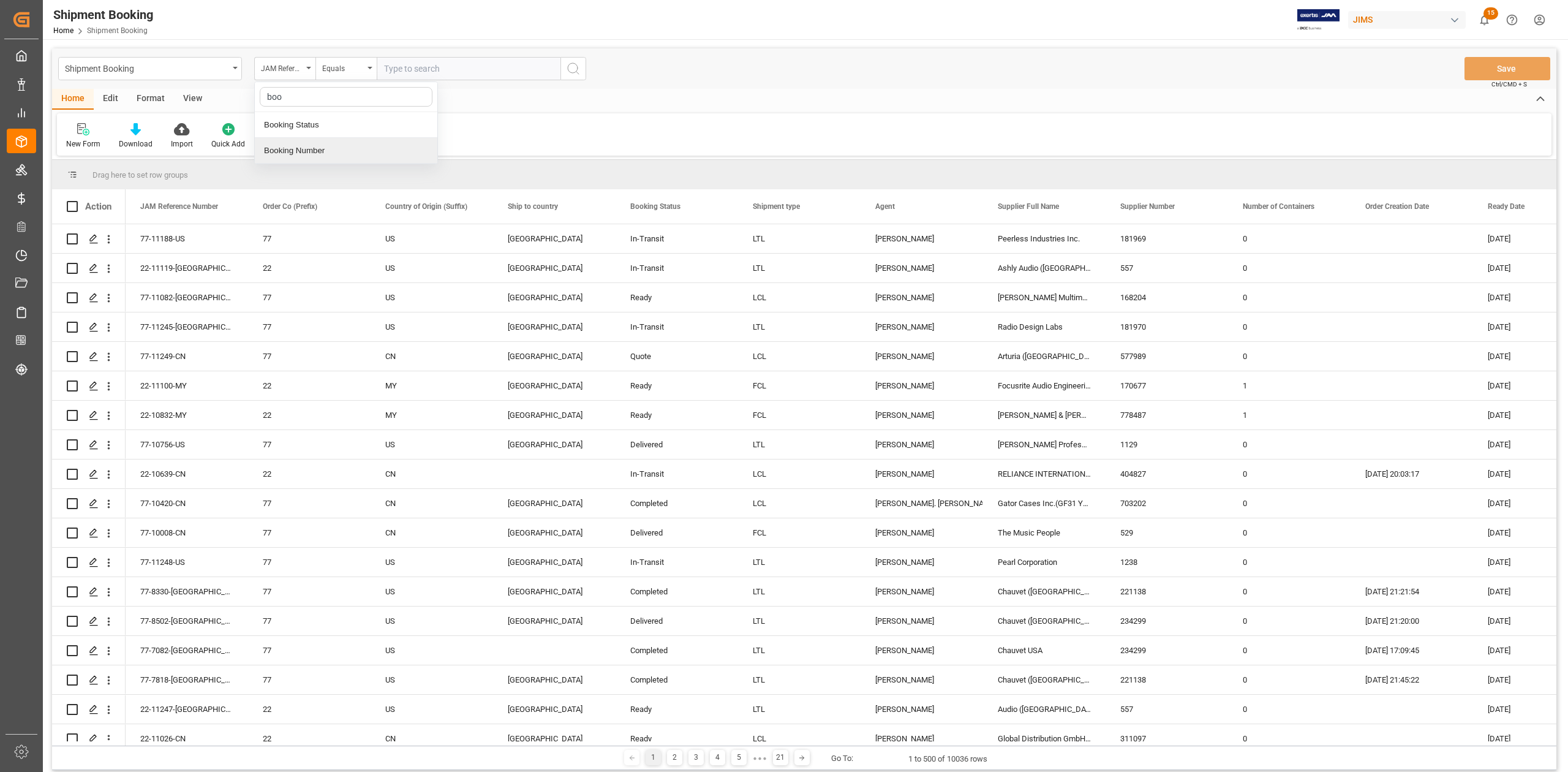
click at [322, 152] on div "Booking Number" at bounding box center [346, 151] width 183 height 26
click at [432, 70] on input "text" at bounding box center [468, 68] width 183 height 23
type input "141500750101"
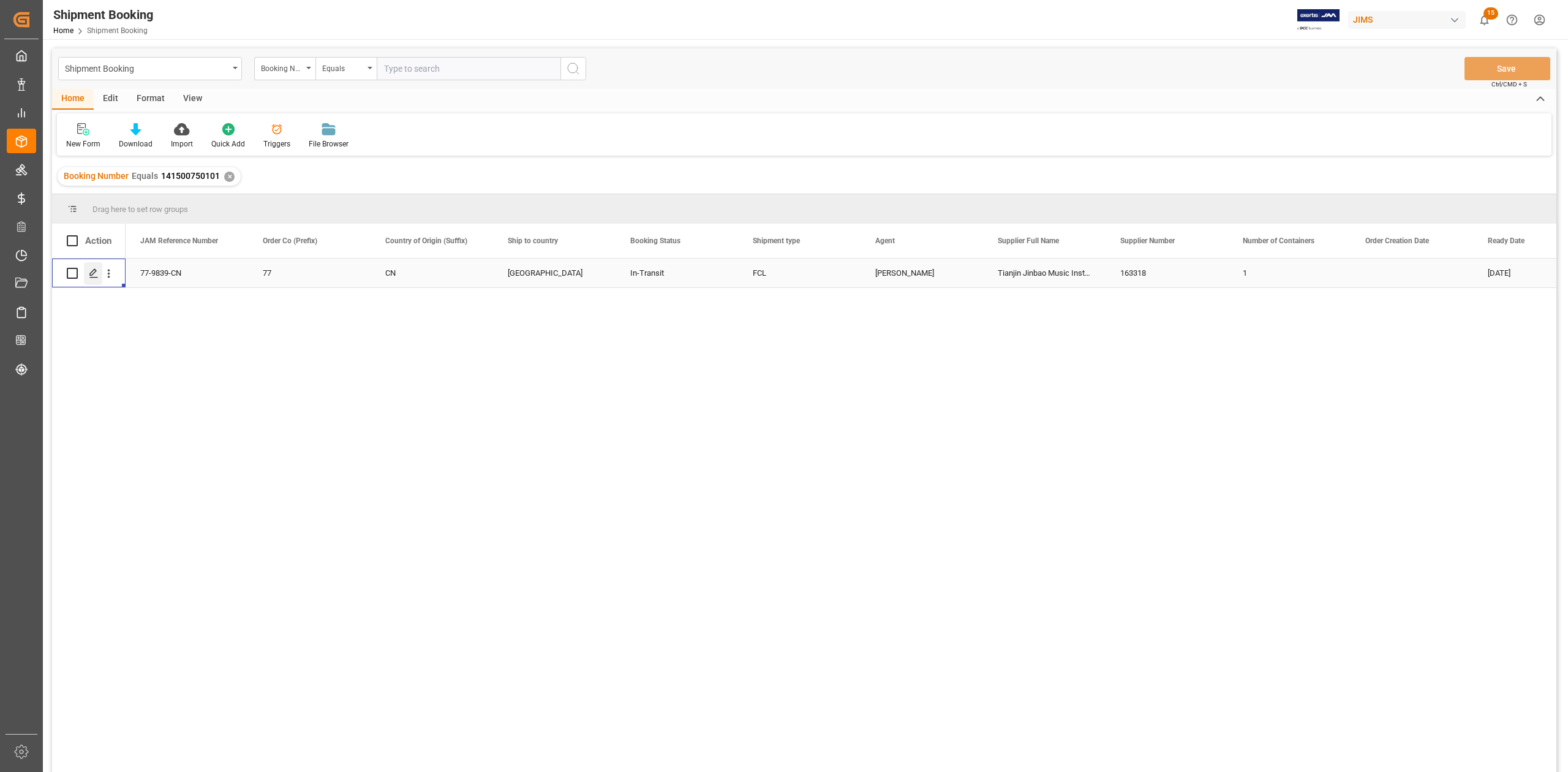
click at [97, 278] on line "Press SPACE to select this row." at bounding box center [93, 278] width 7 height 0
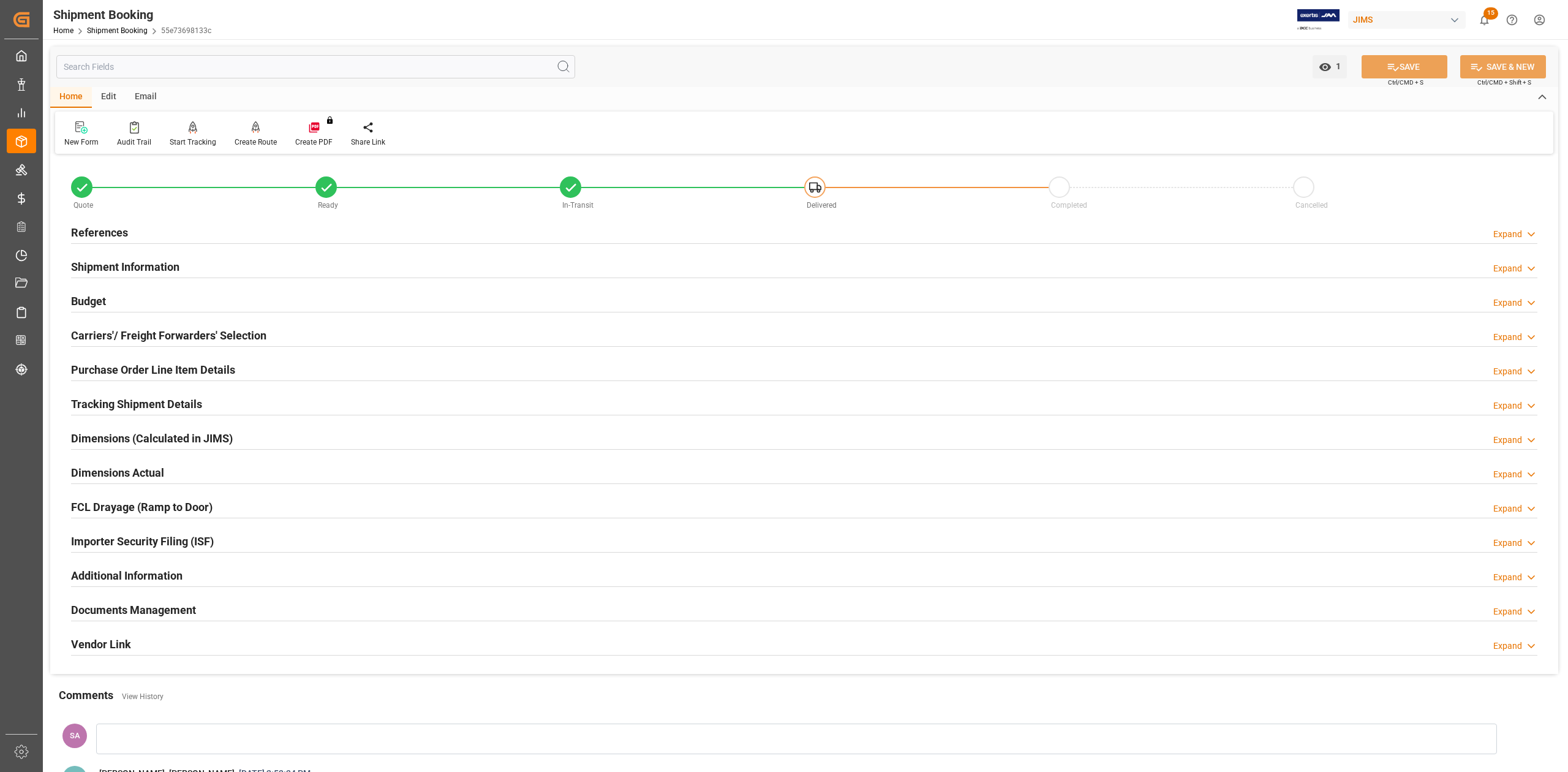
drag, startPoint x: 135, startPoint y: 609, endPoint x: 230, endPoint y: 572, distance: 102.0
click at [135, 610] on h2 "Documents Management" at bounding box center [133, 609] width 125 height 16
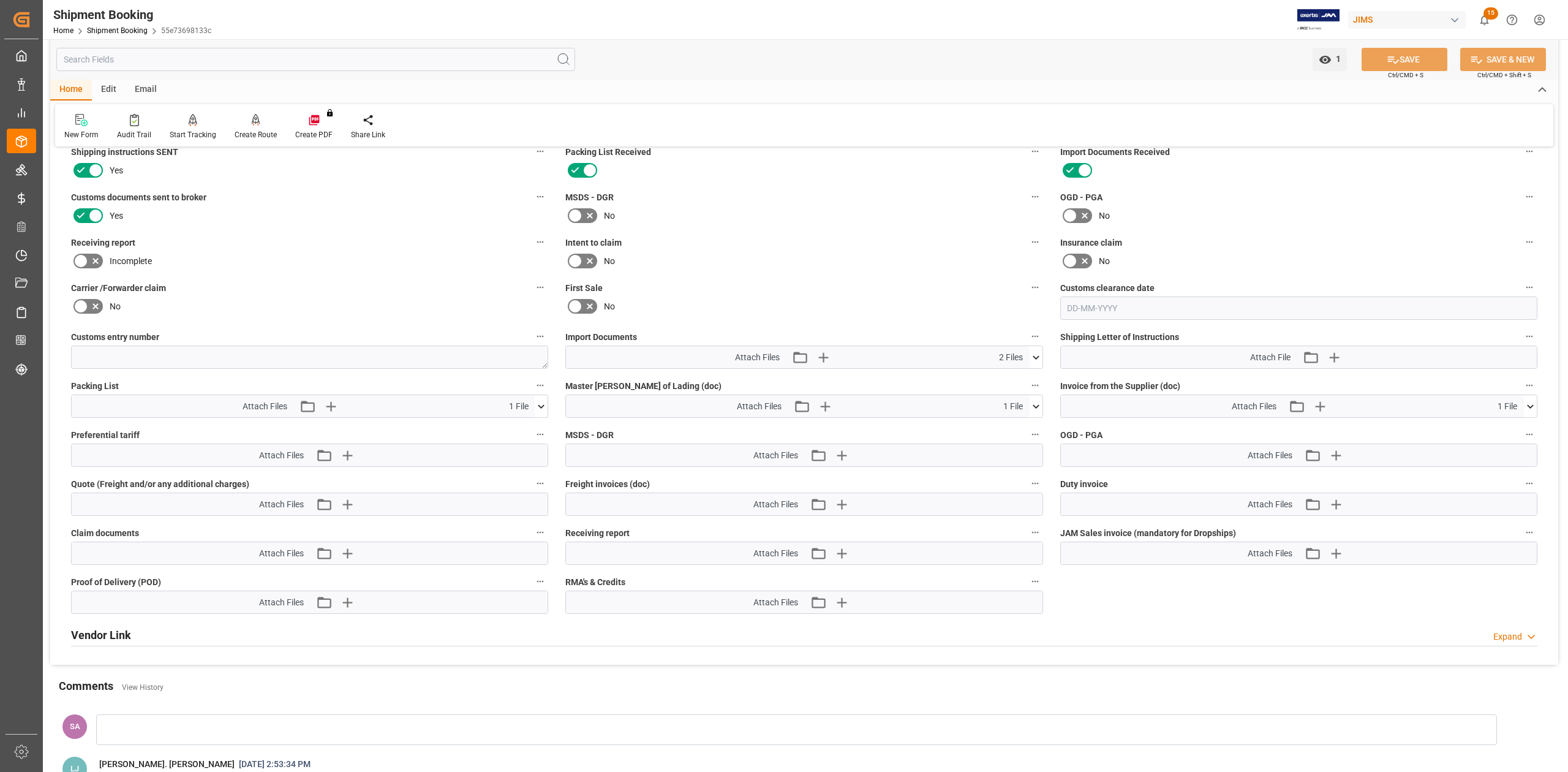
scroll to position [490, 0]
click at [1031, 402] on icon at bounding box center [1036, 404] width 13 height 13
click at [1031, 427] on icon at bounding box center [1029, 427] width 13 height 13
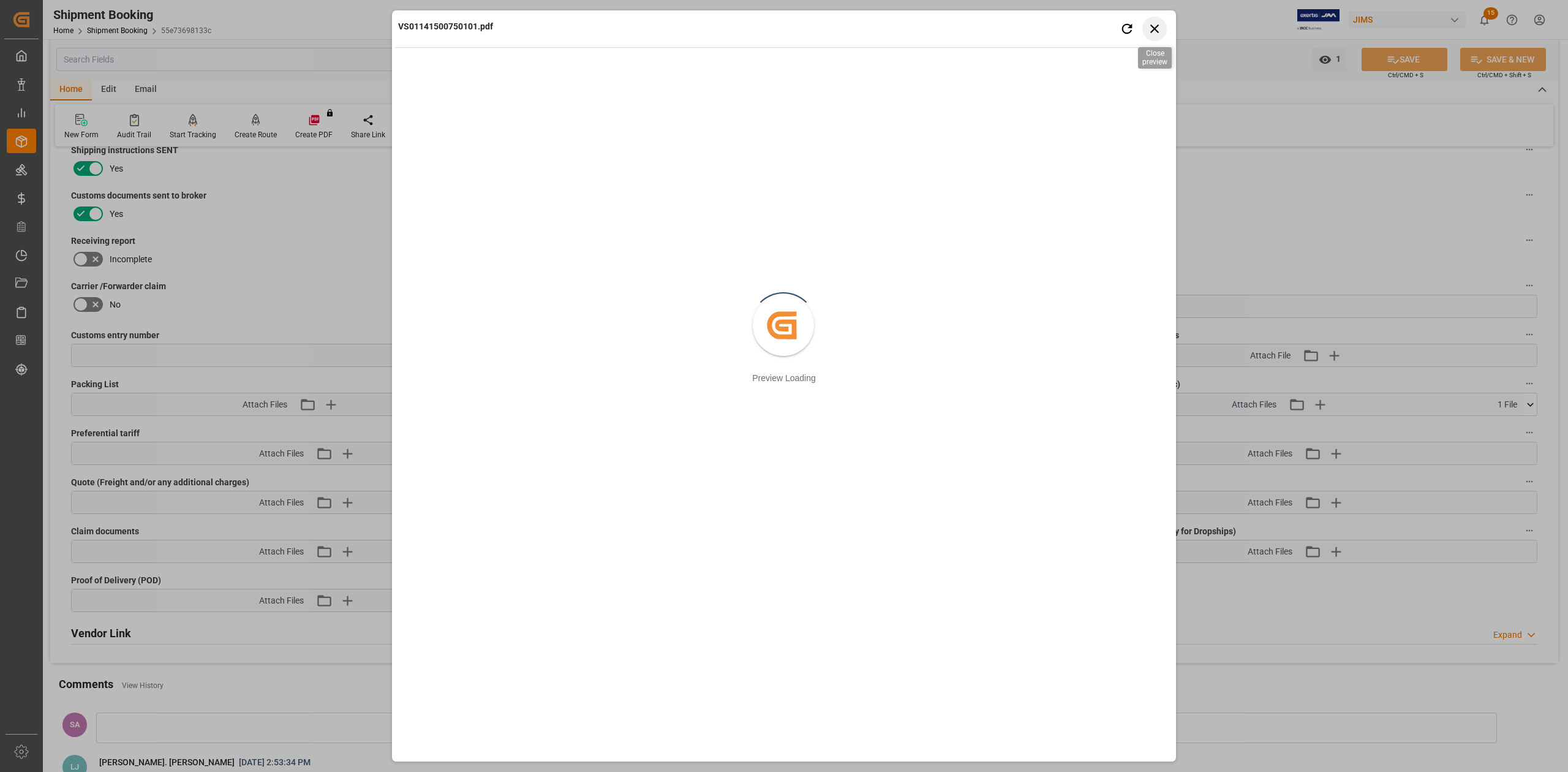
click at [1154, 30] on icon "button" at bounding box center [1154, 28] width 16 height 16
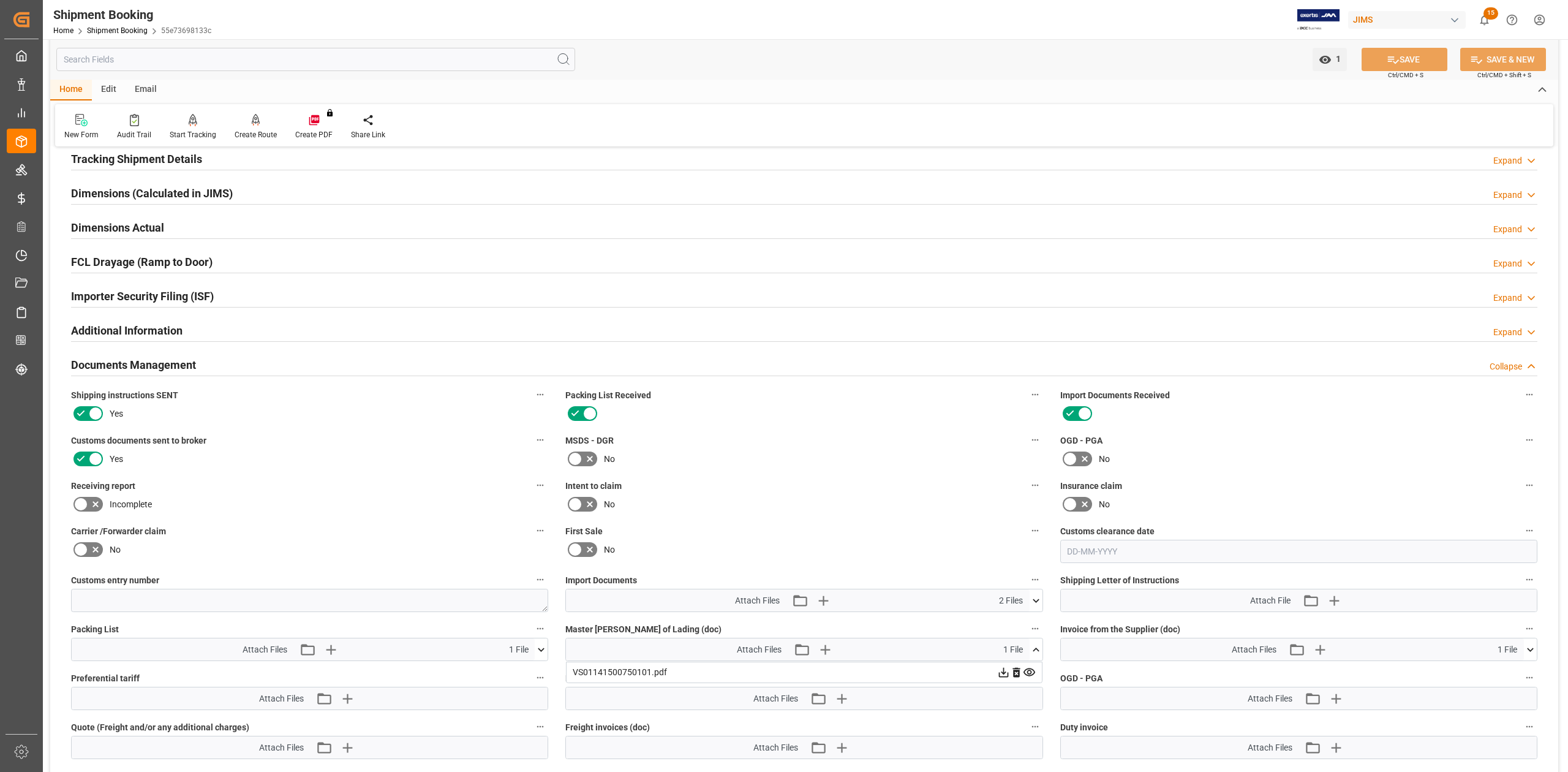
scroll to position [0, 0]
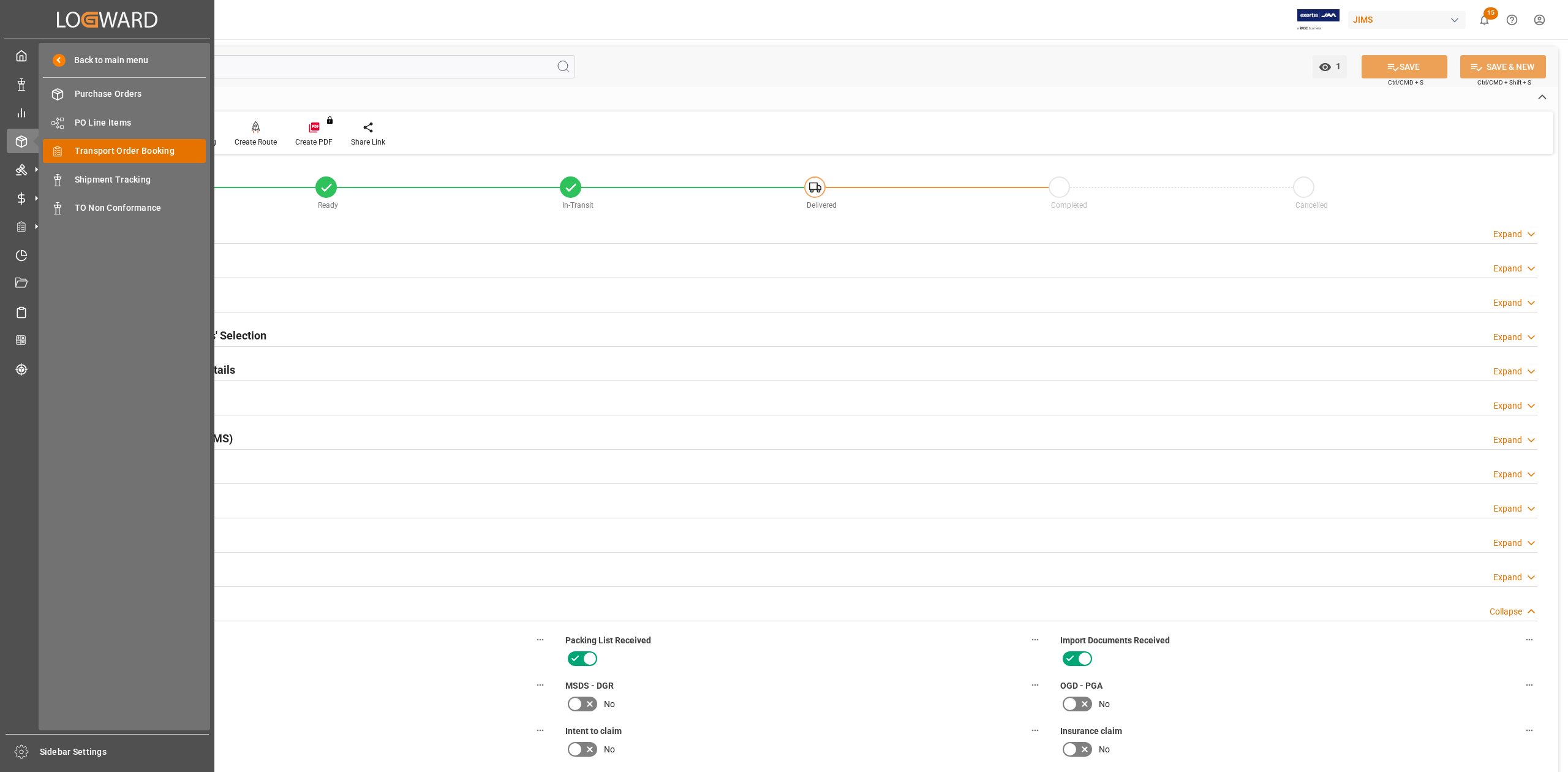
click at [121, 152] on span "Transport Order Booking" at bounding box center [140, 150] width 131 height 13
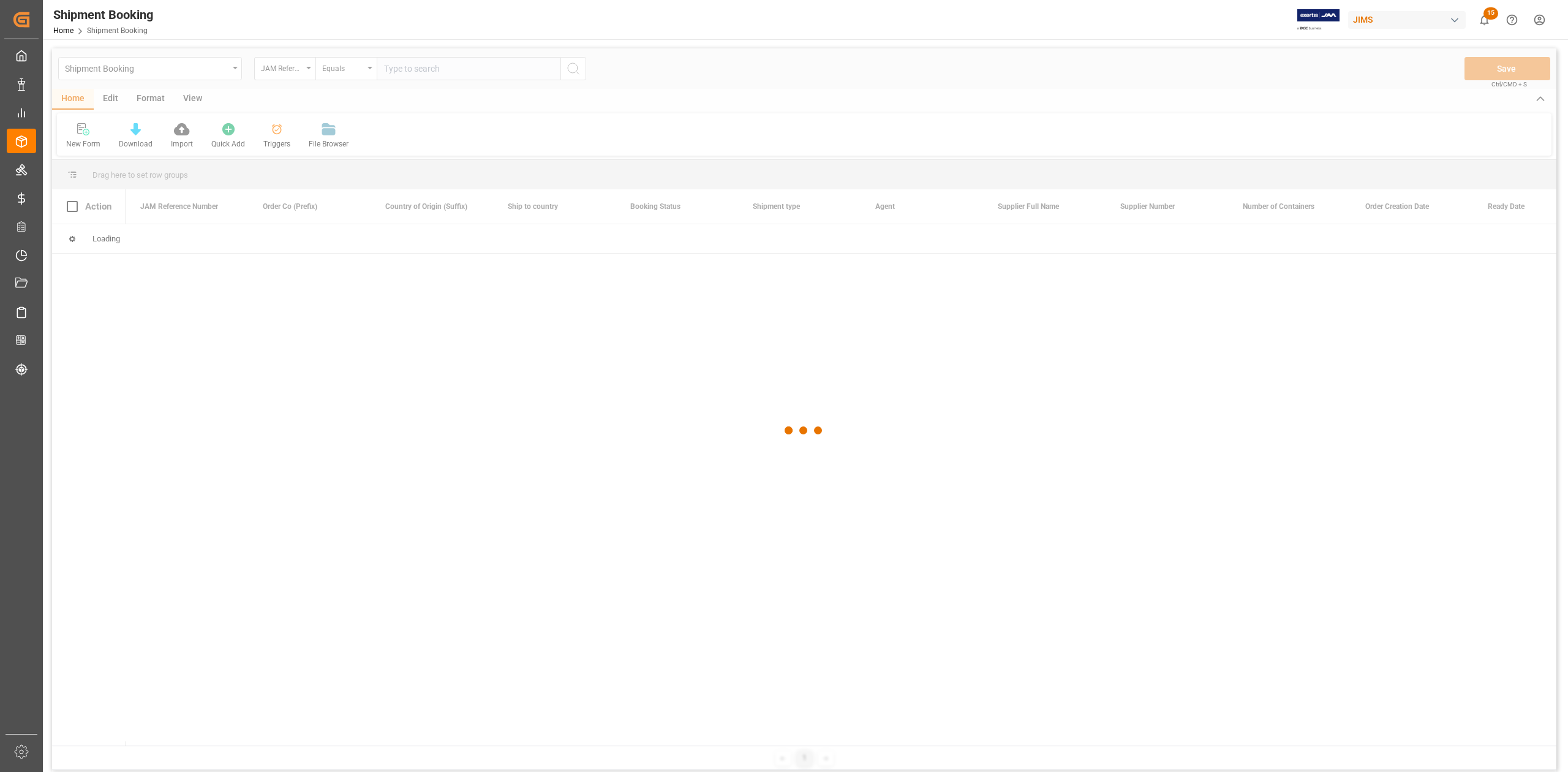
click at [468, 72] on div at bounding box center [804, 430] width 1504 height 765
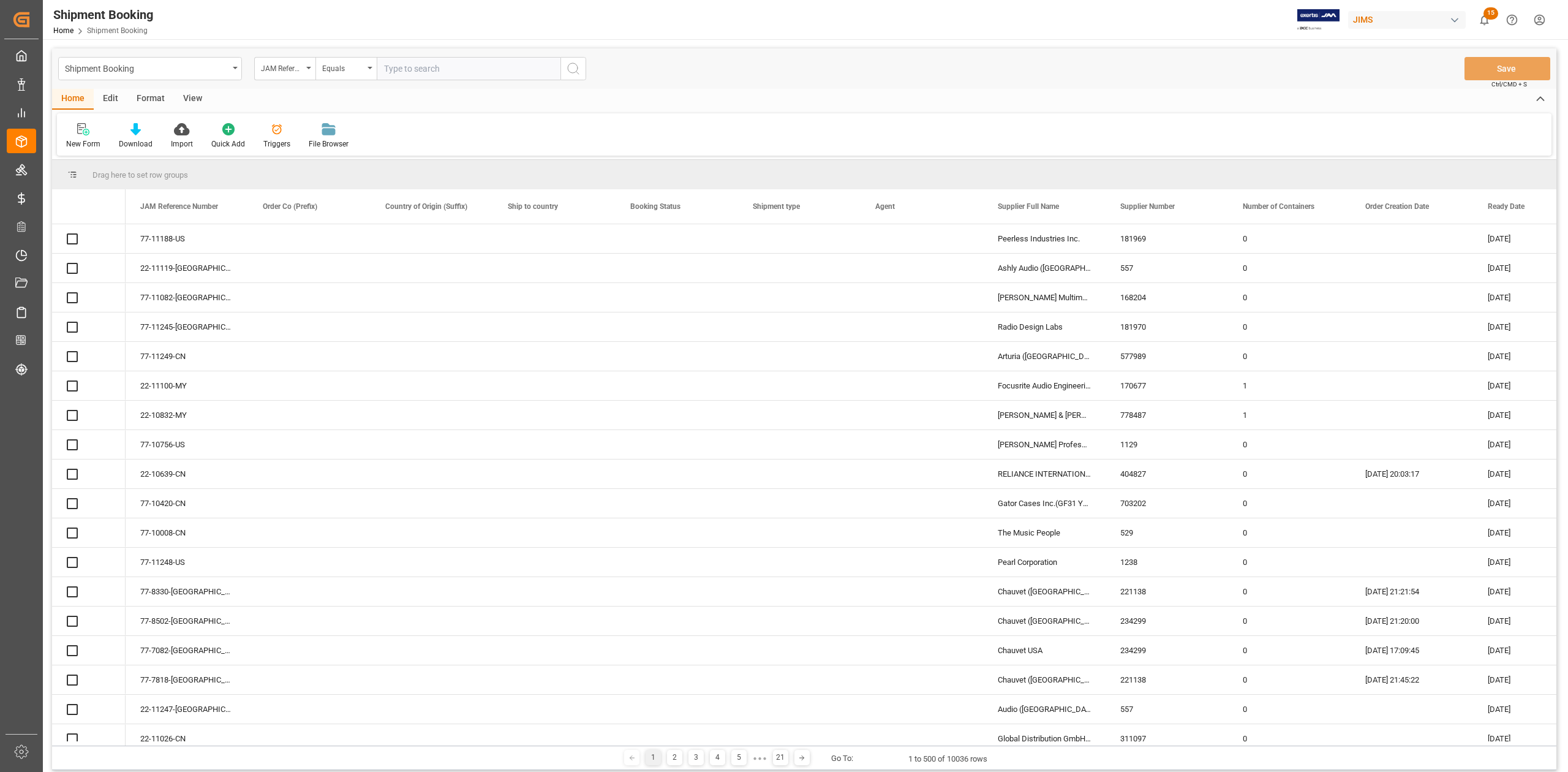
click at [481, 76] on input "text" at bounding box center [468, 68] width 183 height 23
paste input "77-10212-CN"
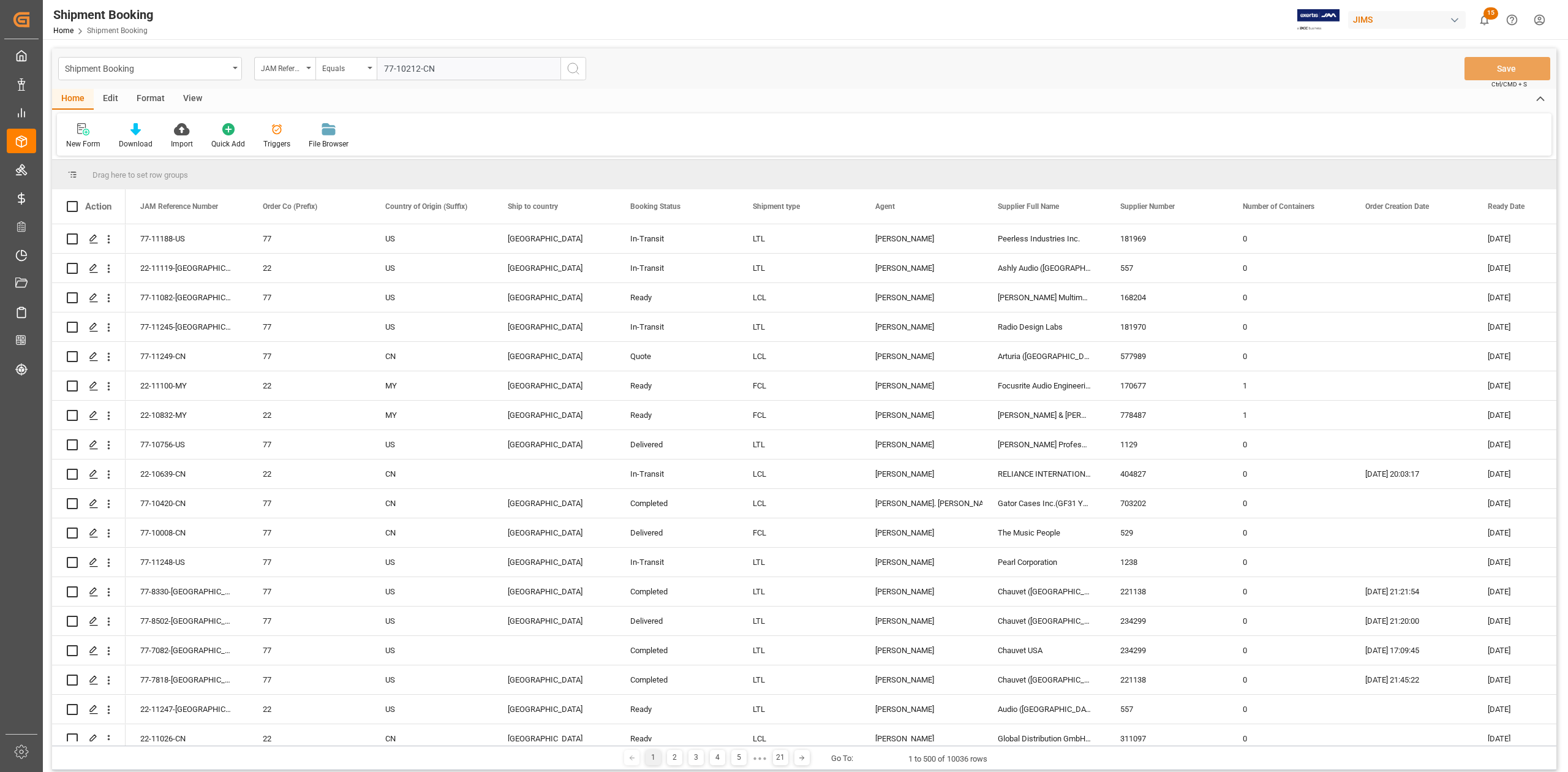
type input "77-10212-CN"
click at [573, 74] on icon "search button" at bounding box center [573, 68] width 15 height 15
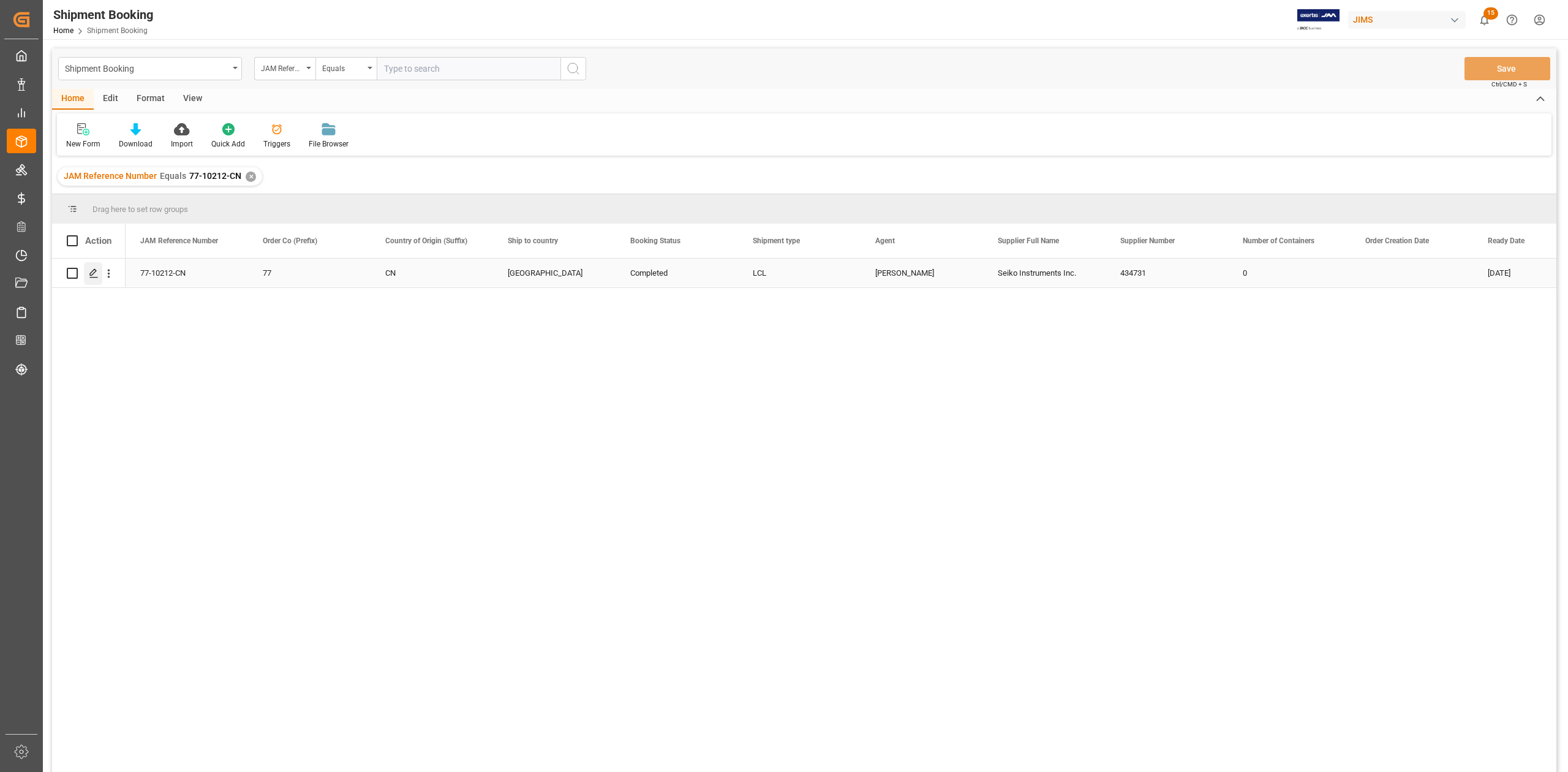
click at [98, 280] on div "Press SPACE to select this row." at bounding box center [93, 273] width 18 height 22
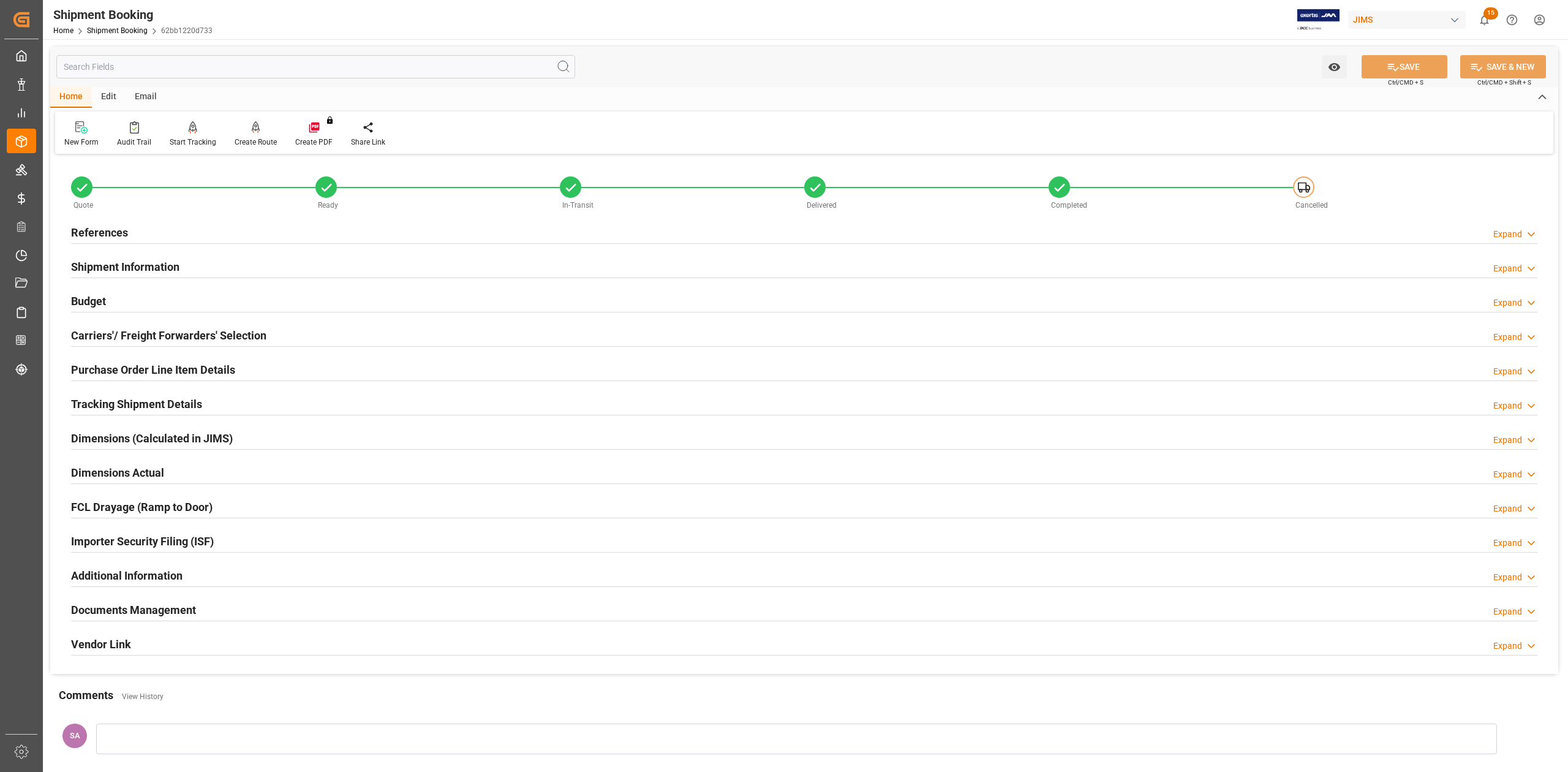
click at [96, 400] on h2 "Tracking Shipment Details" at bounding box center [137, 404] width 131 height 16
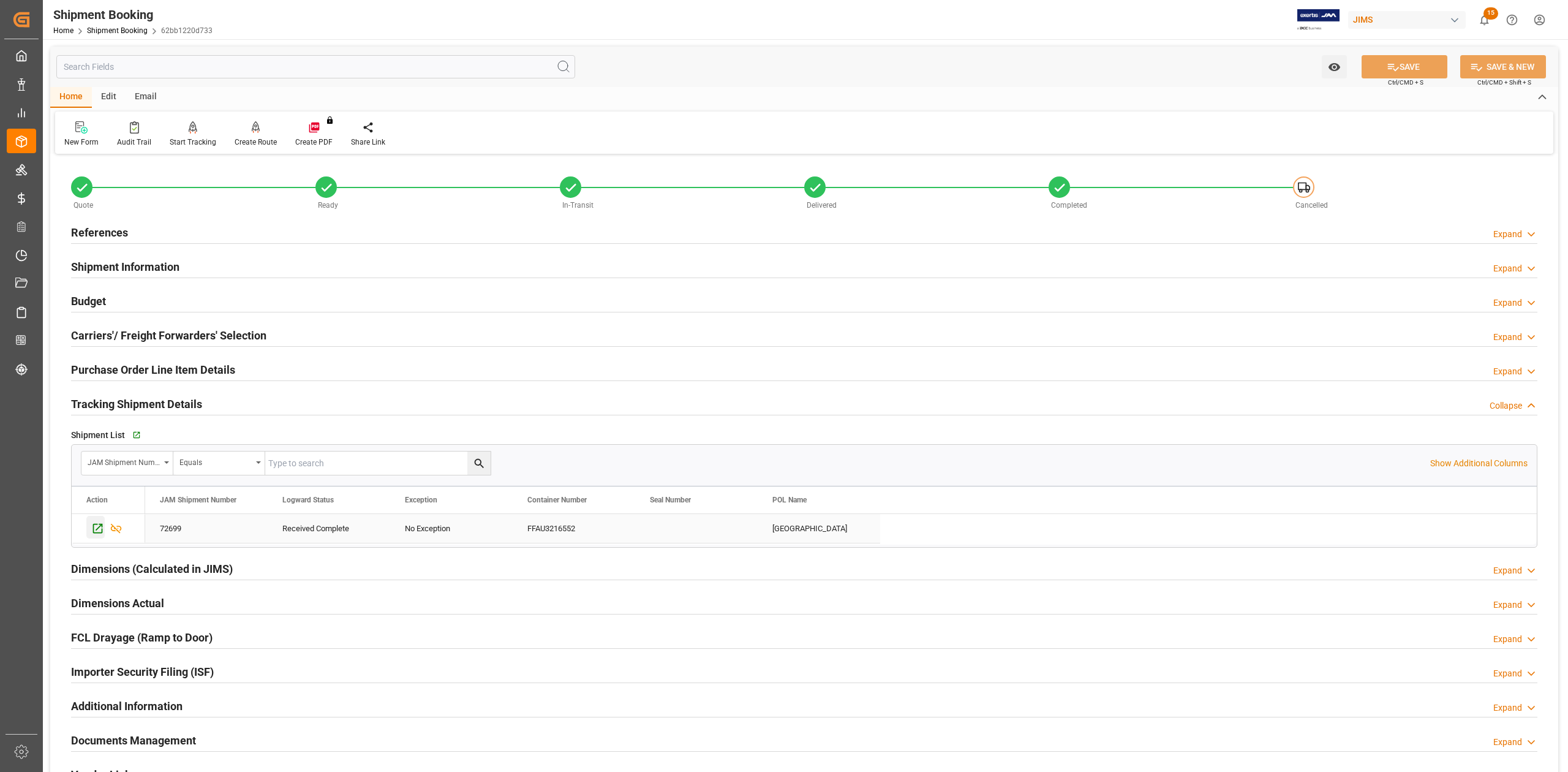
click at [93, 532] on icon "Press SPACE to select this row." at bounding box center [97, 528] width 9 height 9
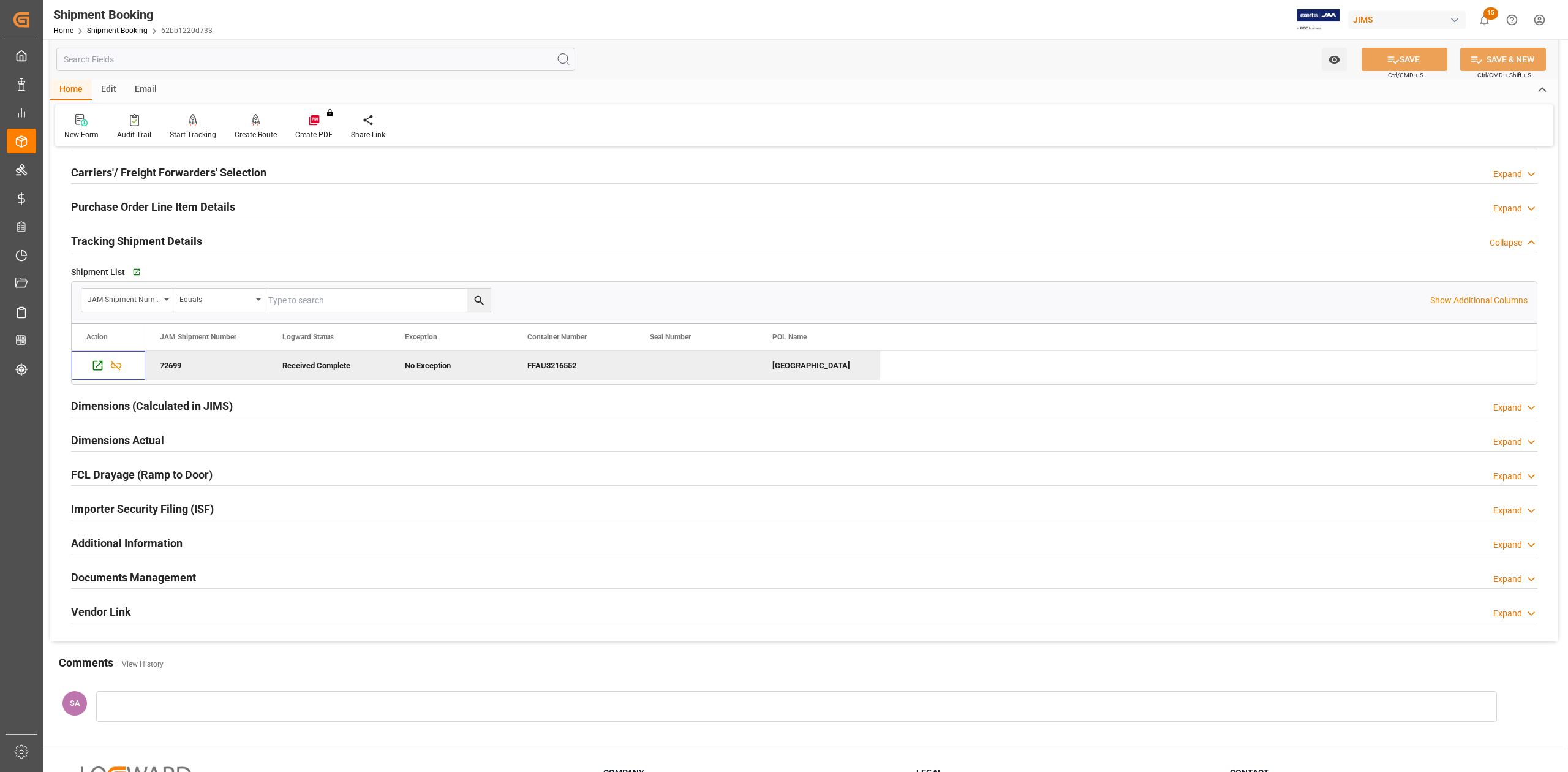
scroll to position [245, 0]
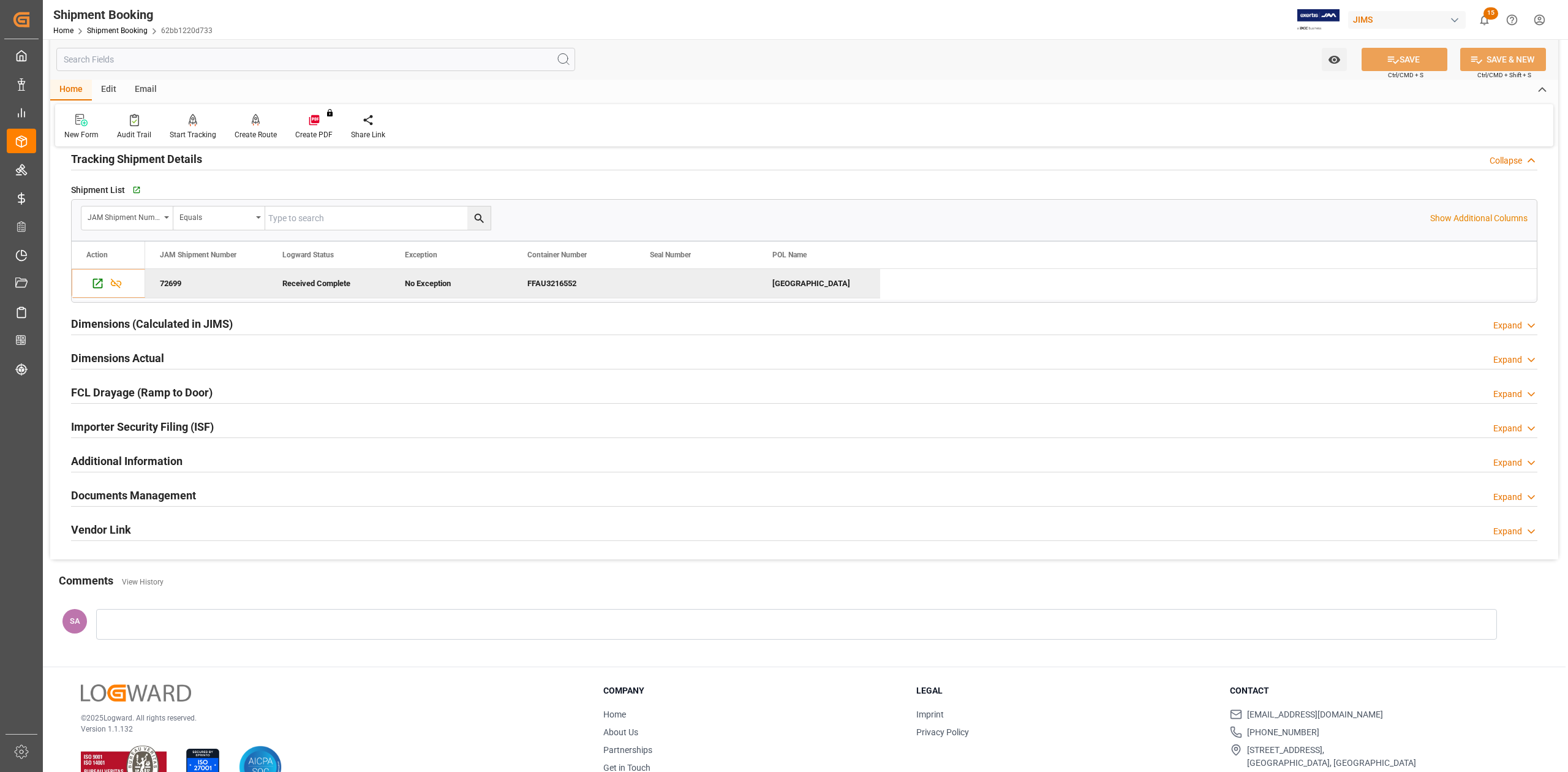
click at [165, 504] on h2 "Documents Management" at bounding box center [133, 495] width 125 height 16
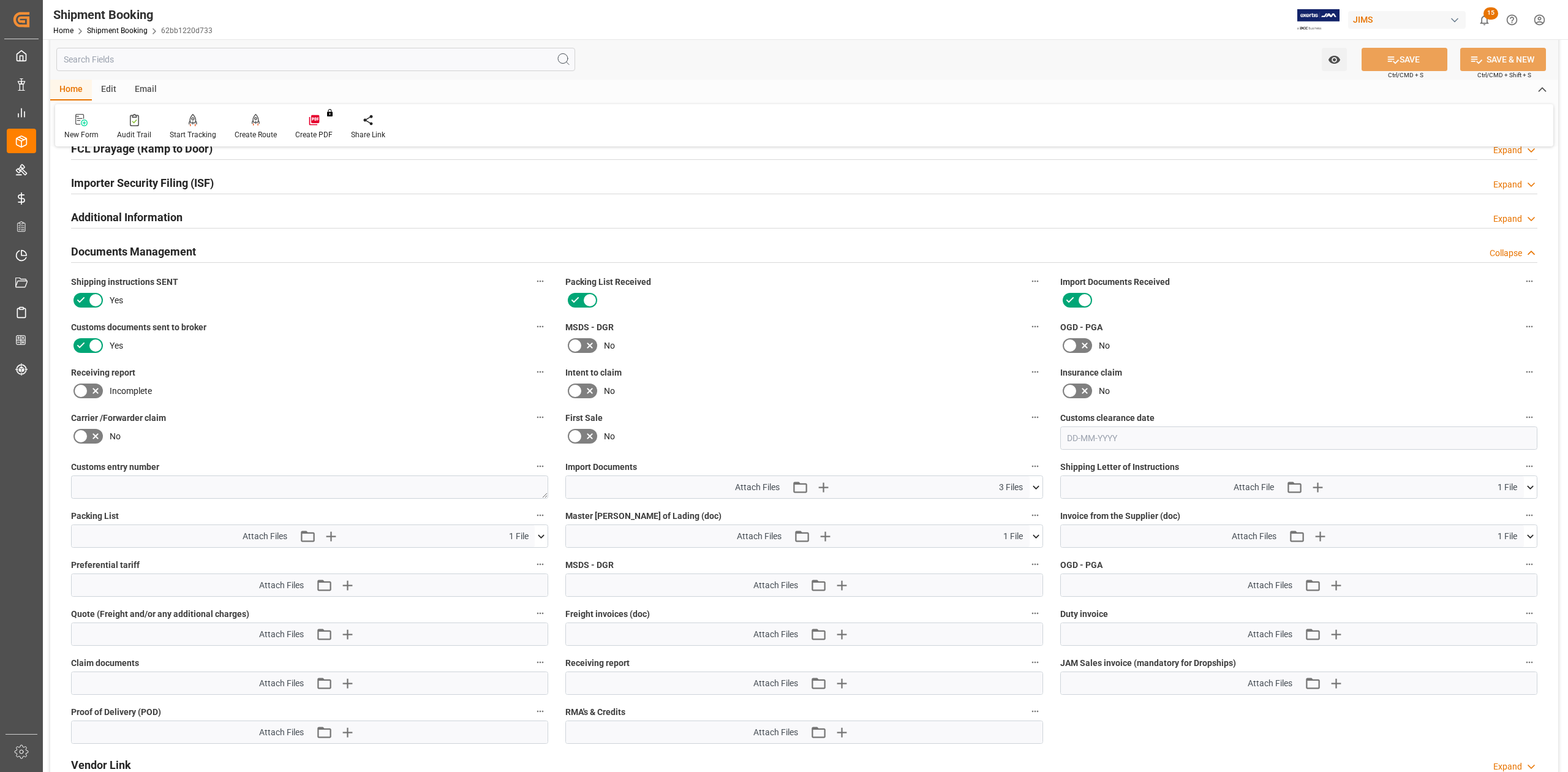
scroll to position [490, 0]
click at [1037, 493] on button at bounding box center [1036, 486] width 13 height 22
click at [1005, 522] on icon at bounding box center [1003, 521] width 9 height 9
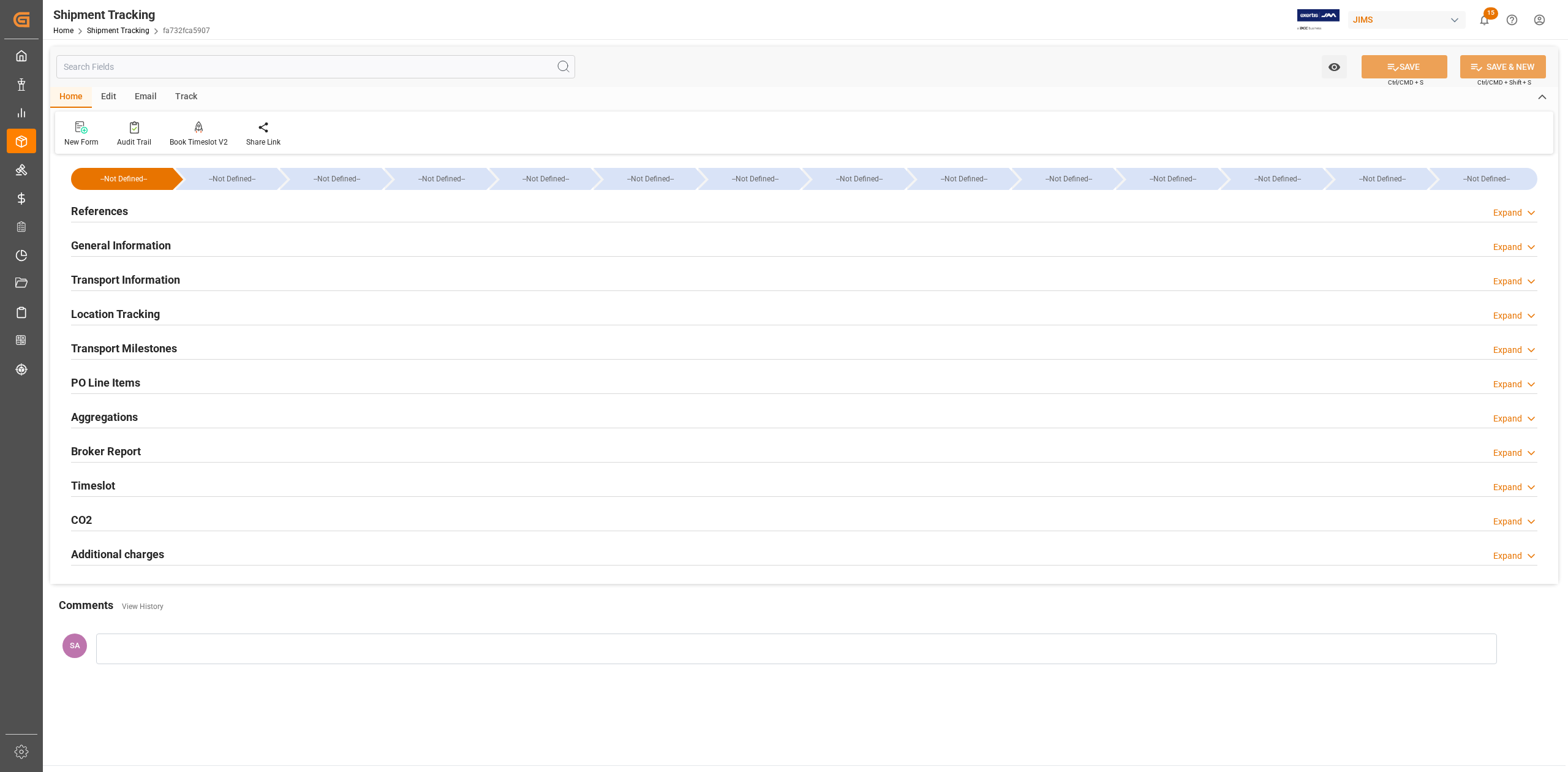
click at [101, 209] on h2 "References" at bounding box center [100, 211] width 57 height 16
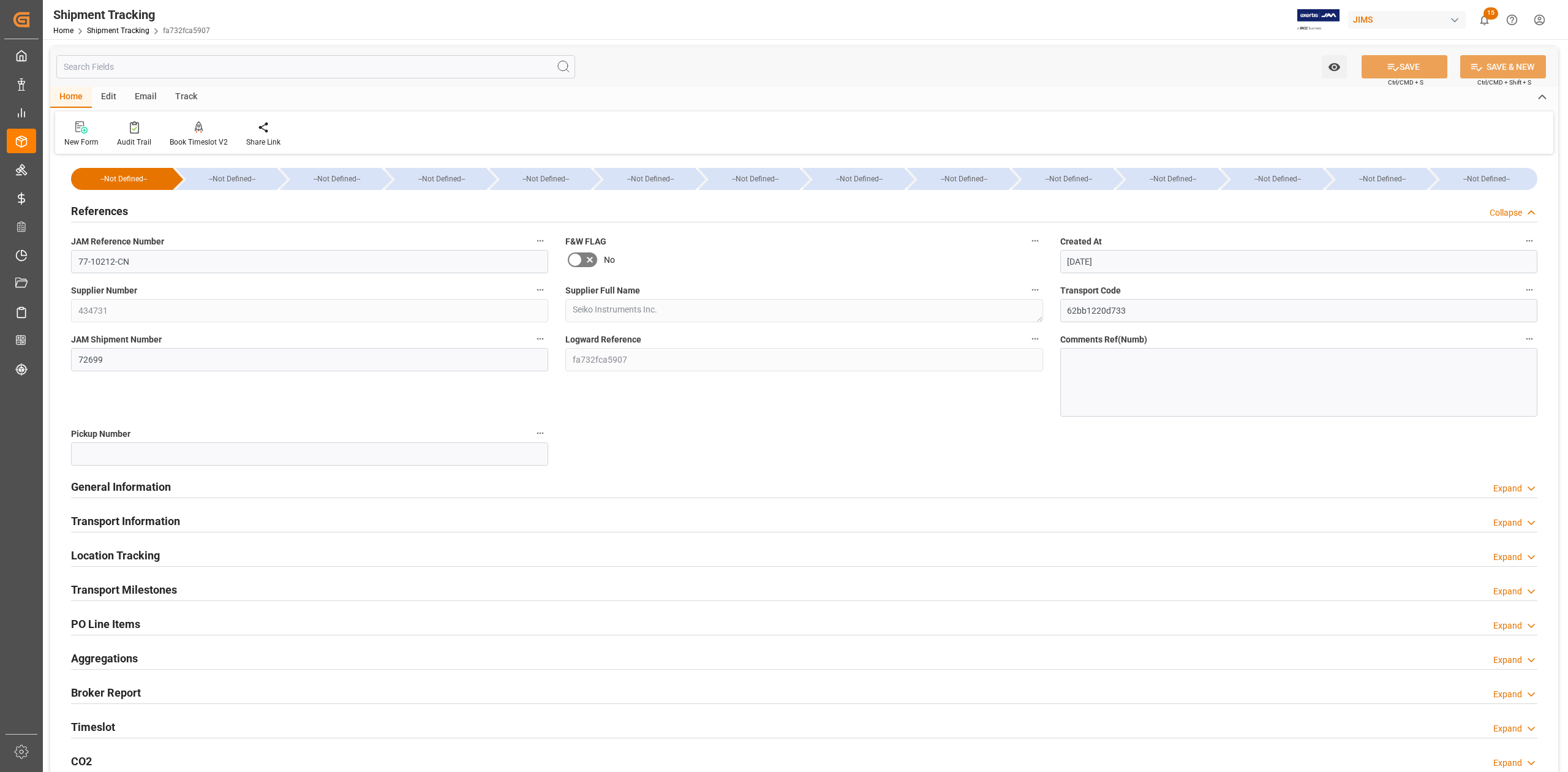
click at [103, 209] on h2 "References" at bounding box center [100, 211] width 57 height 16
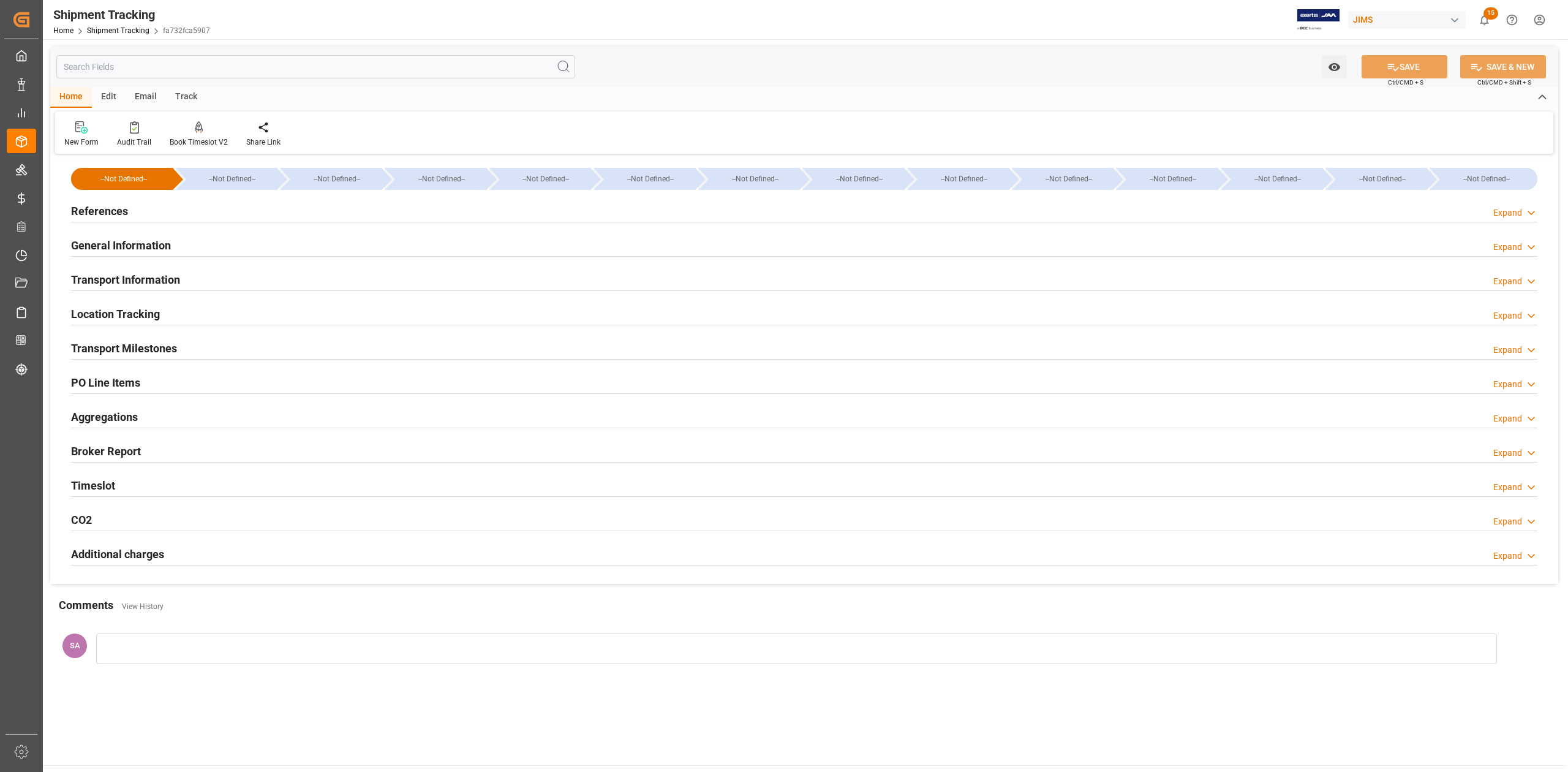
click at [104, 242] on h2 "General Information" at bounding box center [121, 245] width 100 height 16
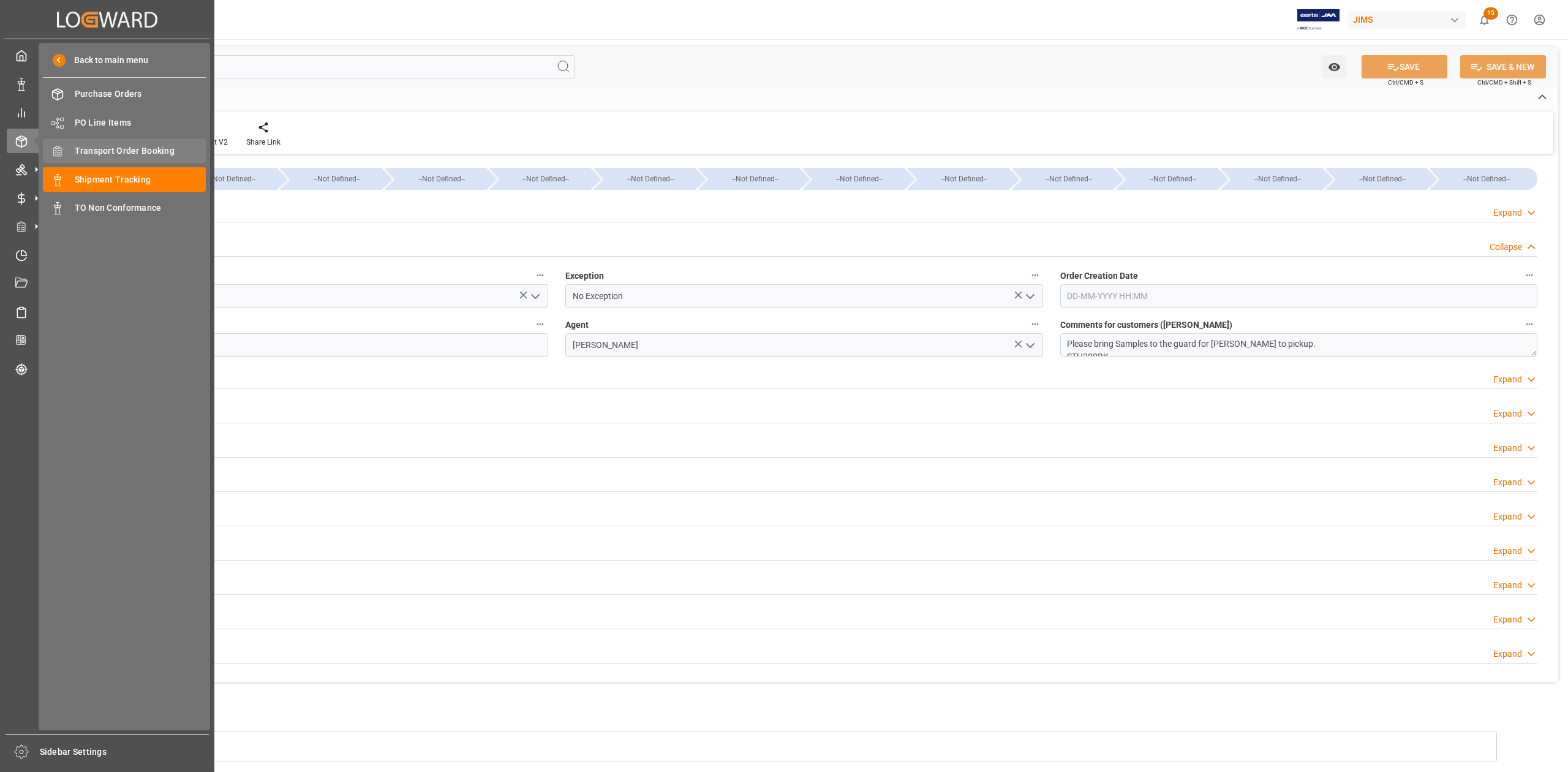
click at [132, 144] on span "Transport Order Booking" at bounding box center [140, 150] width 131 height 13
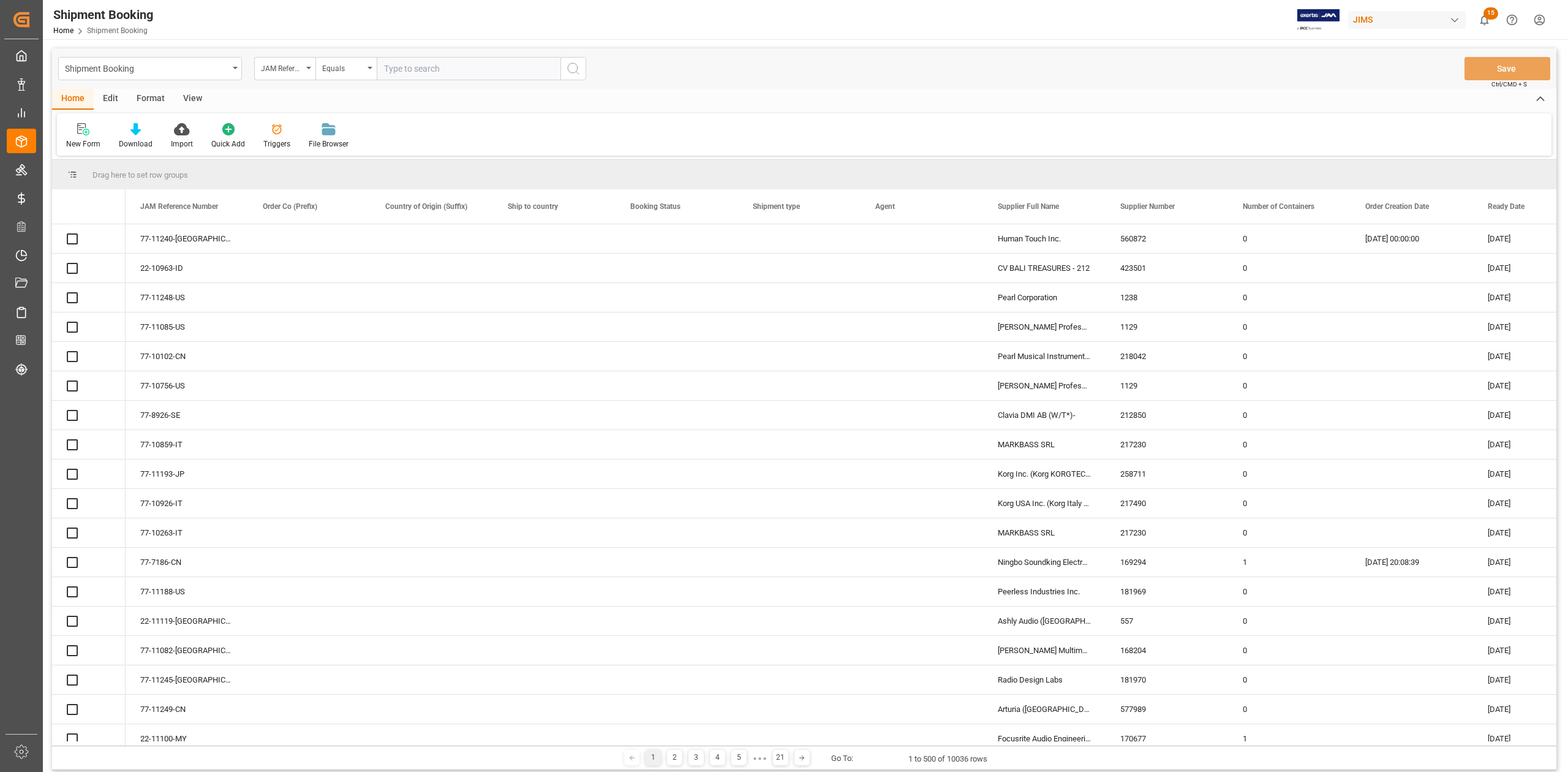
click at [490, 68] on input "text" at bounding box center [468, 68] width 183 height 23
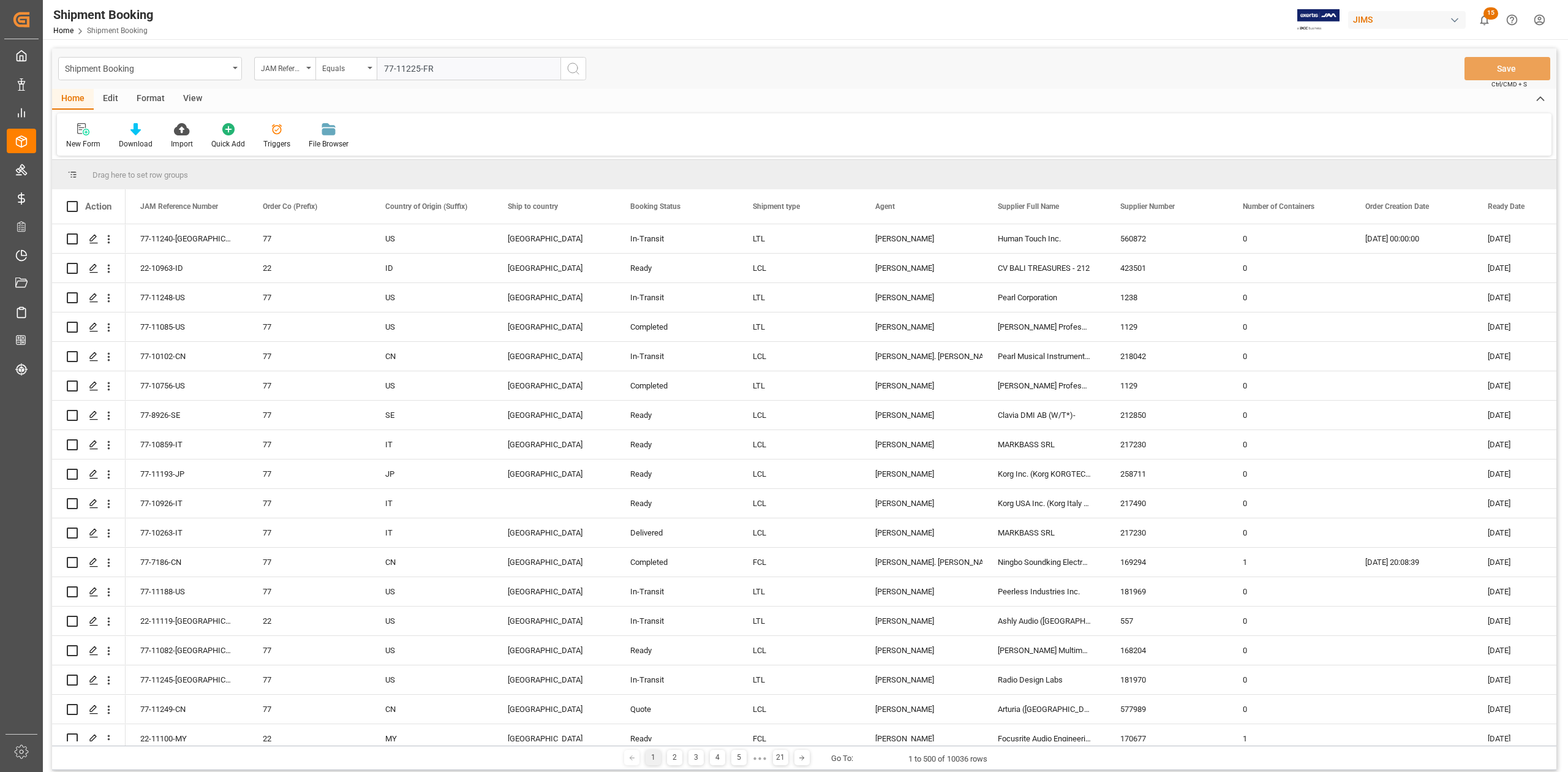
type input "77-11225-FR"
click at [568, 69] on icon "search button" at bounding box center [573, 68] width 15 height 15
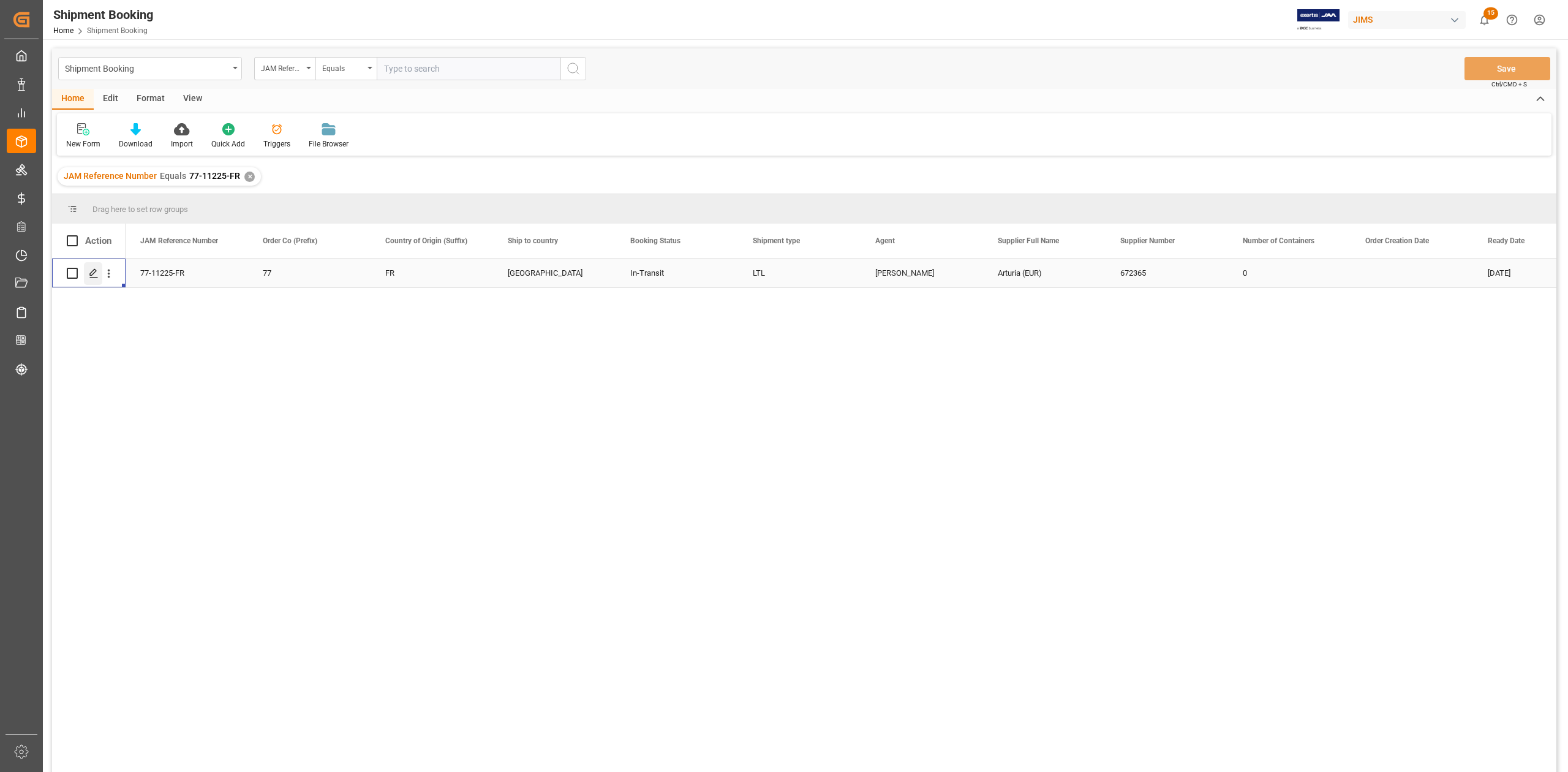
click at [96, 274] on icon "Press SPACE to select this row." at bounding box center [93, 273] width 9 height 9
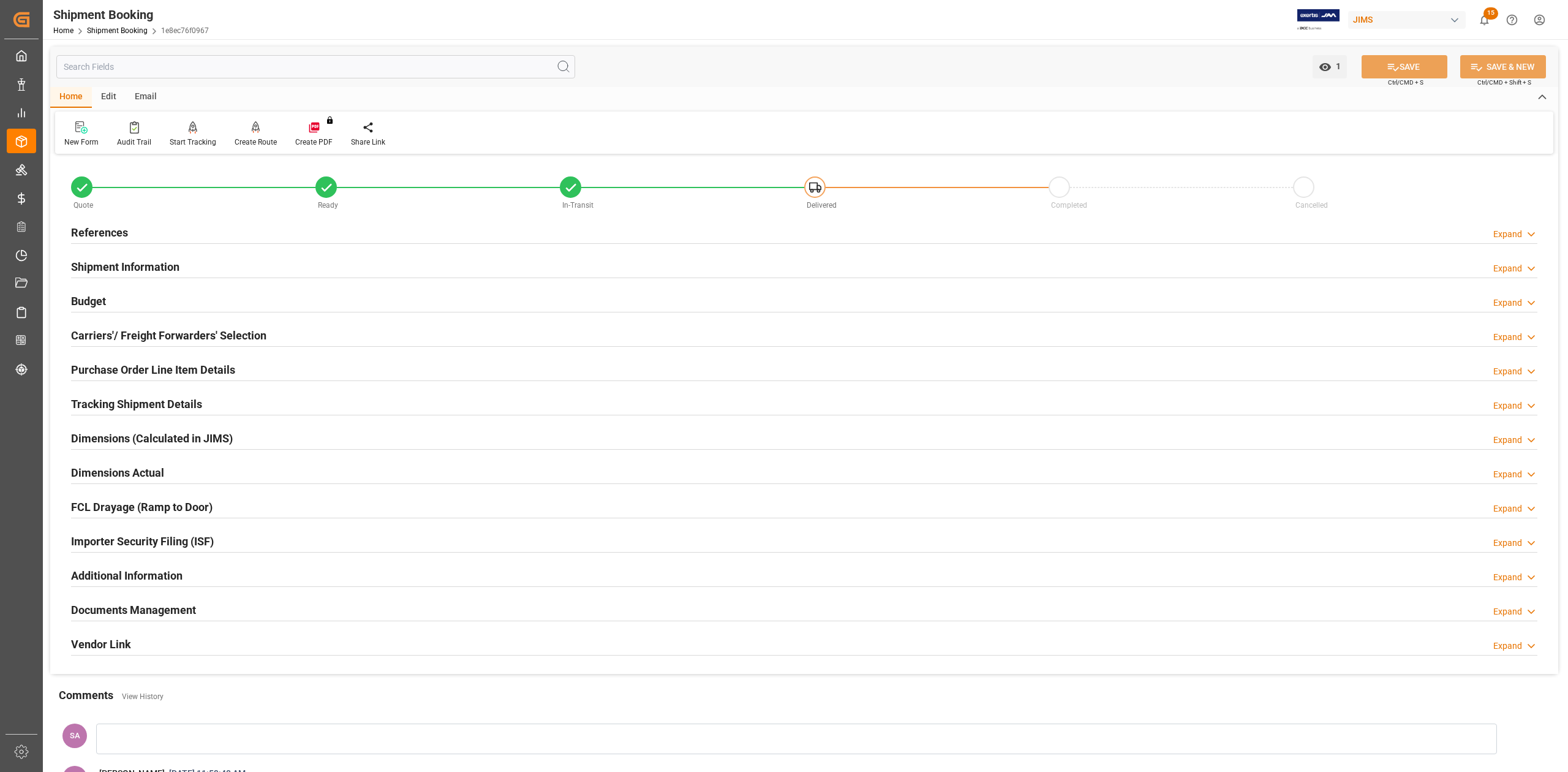
click at [109, 404] on h2 "Tracking Shipment Details" at bounding box center [137, 404] width 131 height 16
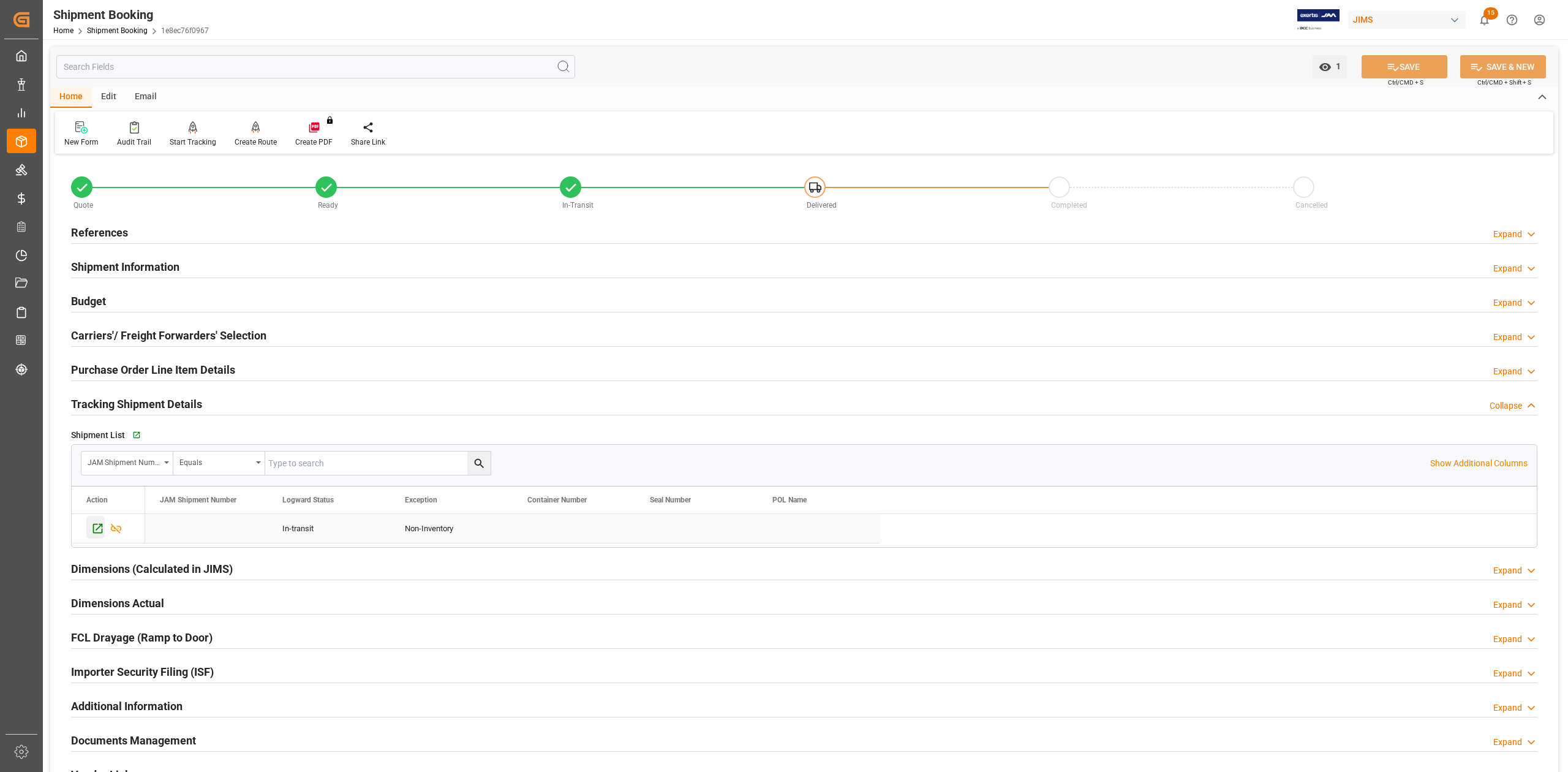
click at [97, 528] on icon "Press SPACE to select this row." at bounding box center [97, 528] width 13 height 13
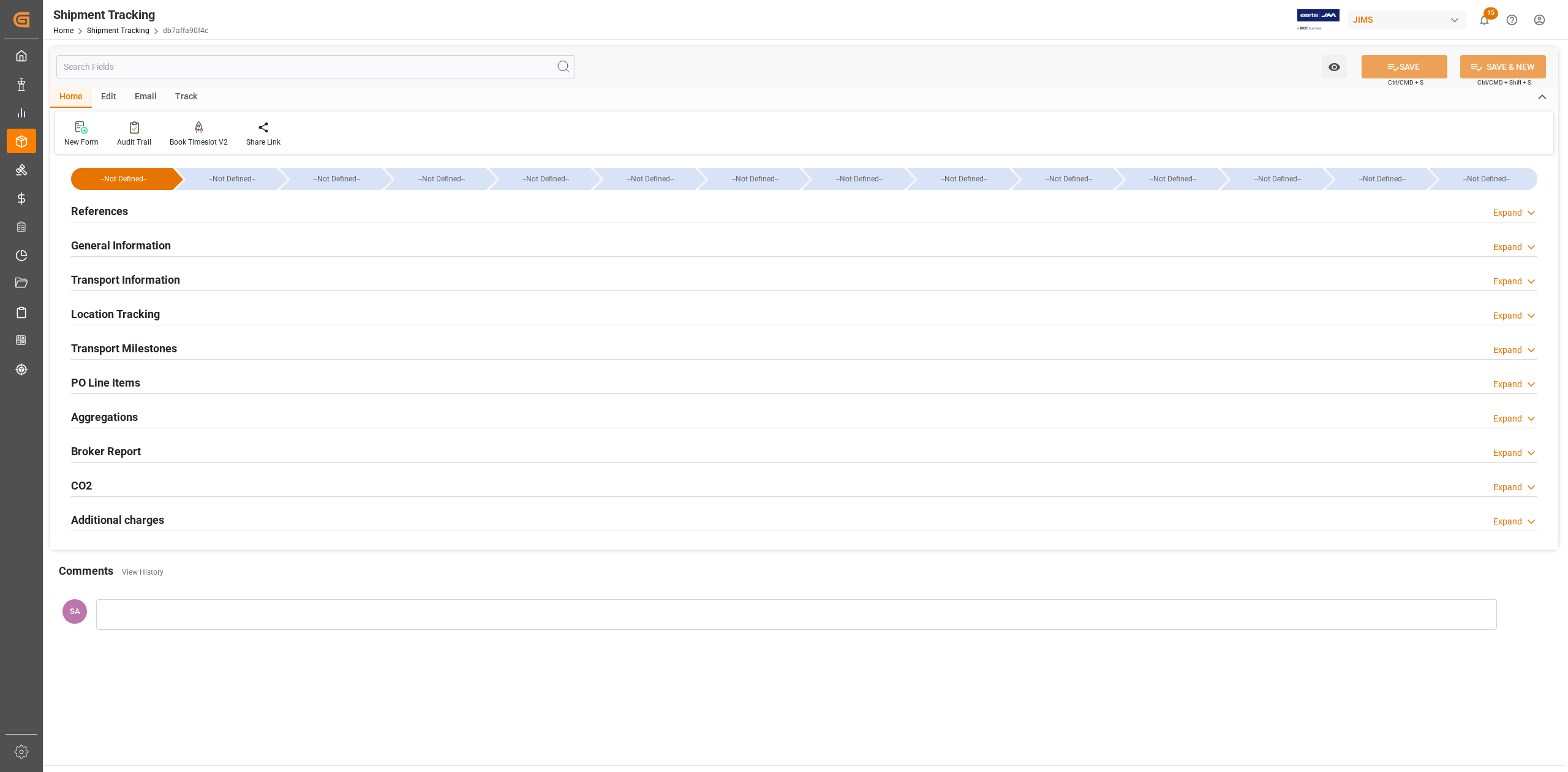
click at [110, 212] on h2 "References" at bounding box center [100, 211] width 57 height 16
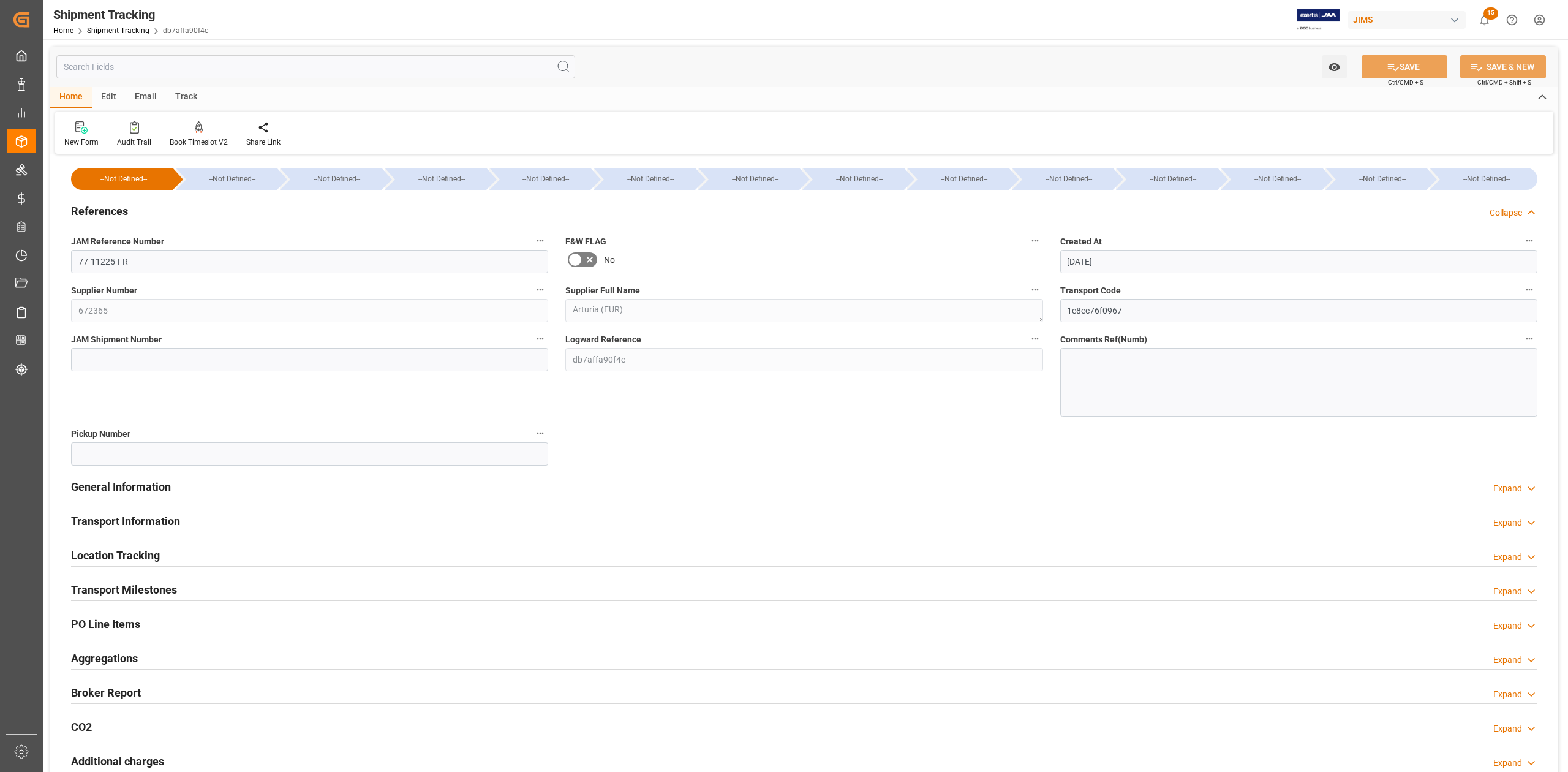
click at [110, 212] on h2 "References" at bounding box center [100, 211] width 57 height 16
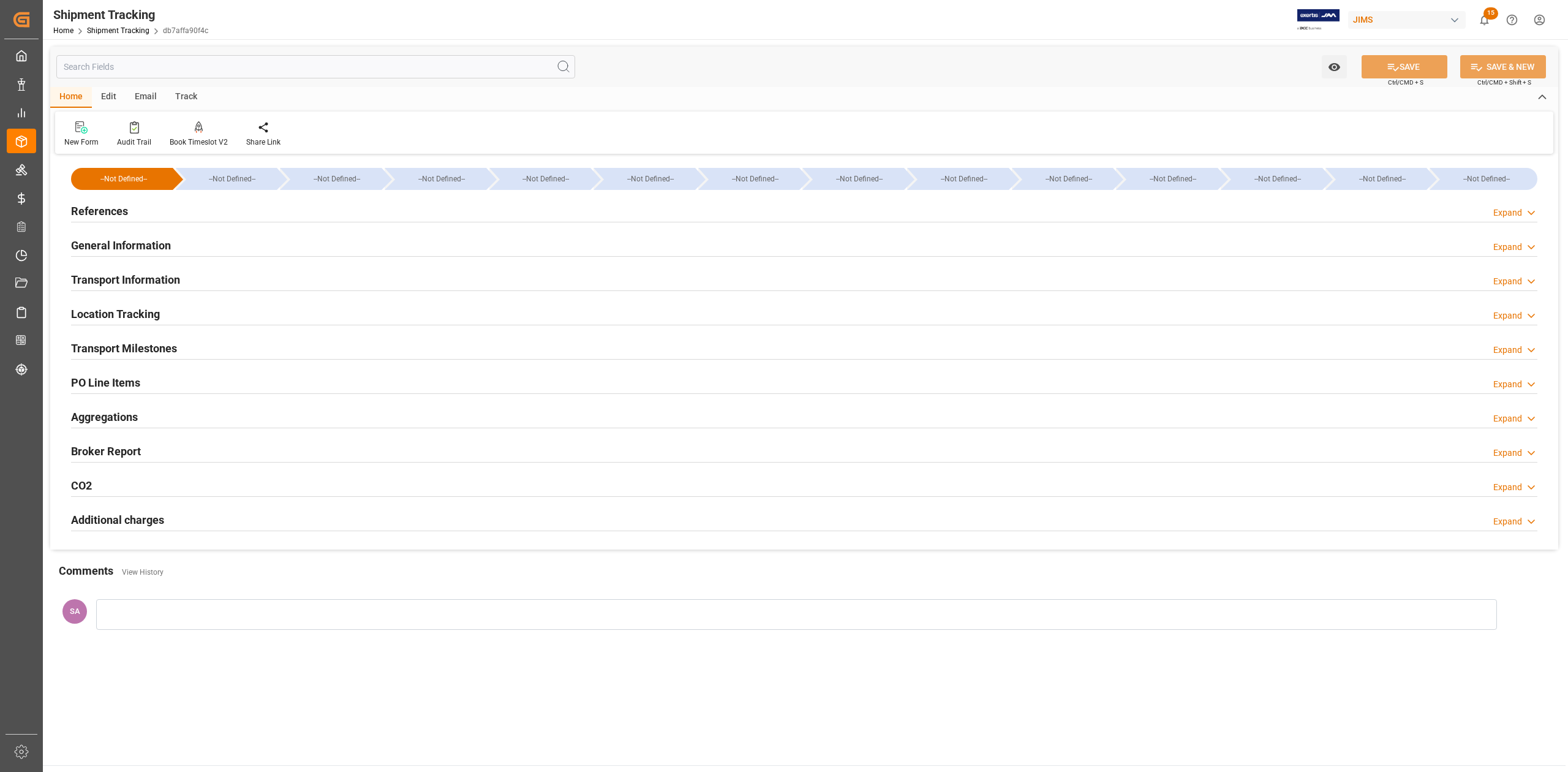
click at [109, 240] on h2 "General Information" at bounding box center [121, 245] width 100 height 16
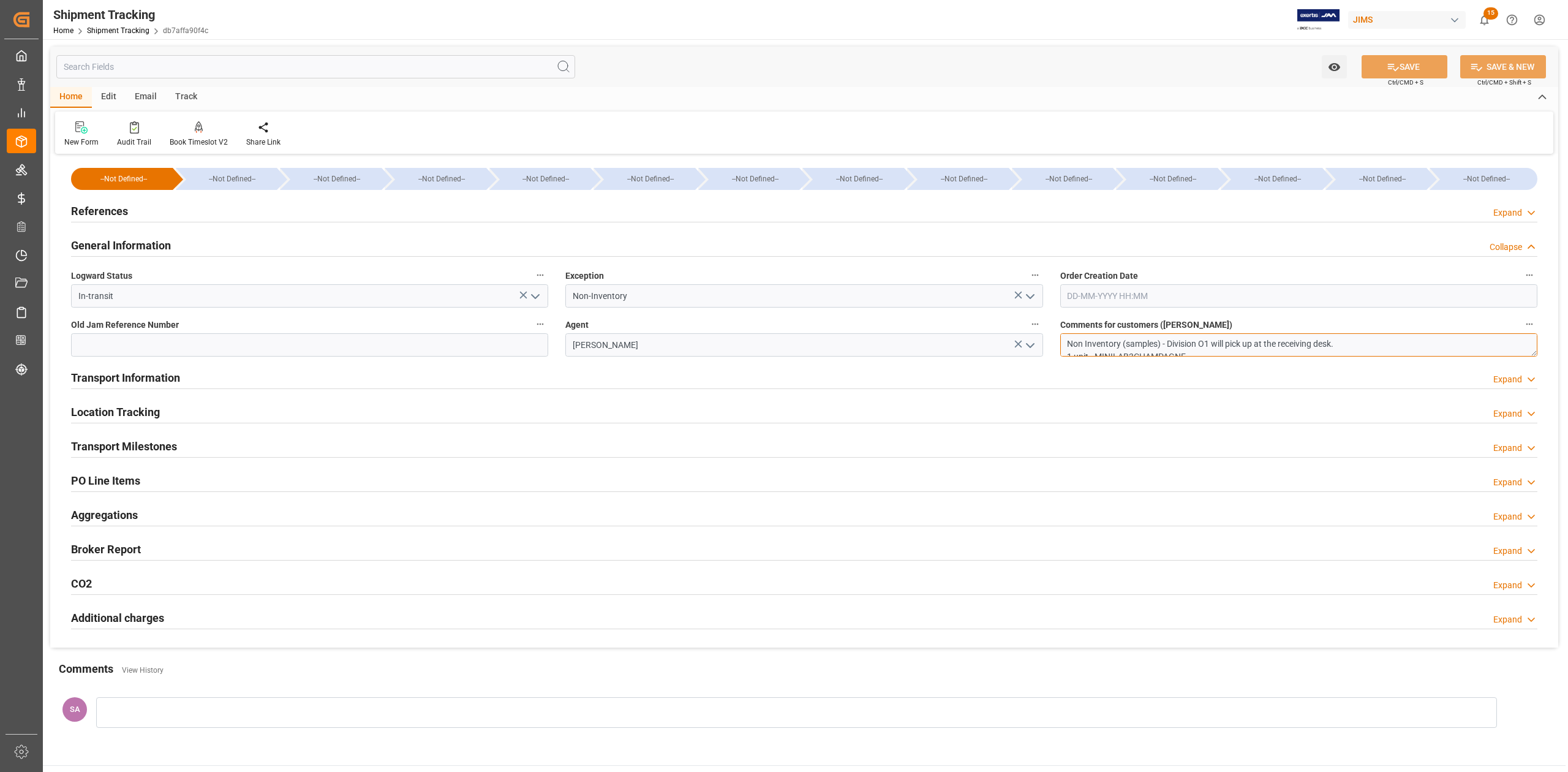
drag, startPoint x: 1340, startPoint y: 344, endPoint x: 1039, endPoint y: 343, distance: 301.0
click at [1039, 343] on div "--Not Defined-- --Not Defined-- --Not Defined-- --Not Defined-- --Not Defined--…" at bounding box center [804, 402] width 1508 height 490
click at [1336, 342] on textarea "Non Inventory (samples) - Division O1 will pick up at the receiving desk. 1 uni…" at bounding box center [1299, 345] width 477 height 23
drag, startPoint x: 1343, startPoint y: 342, endPoint x: 1167, endPoint y: 343, distance: 176.0
click at [1167, 343] on textarea "Non Inventory (samples) - Division O1 will pick up at the receiving desk. 1 uni…" at bounding box center [1299, 345] width 477 height 23
